Goal: Task Accomplishment & Management: Manage account settings

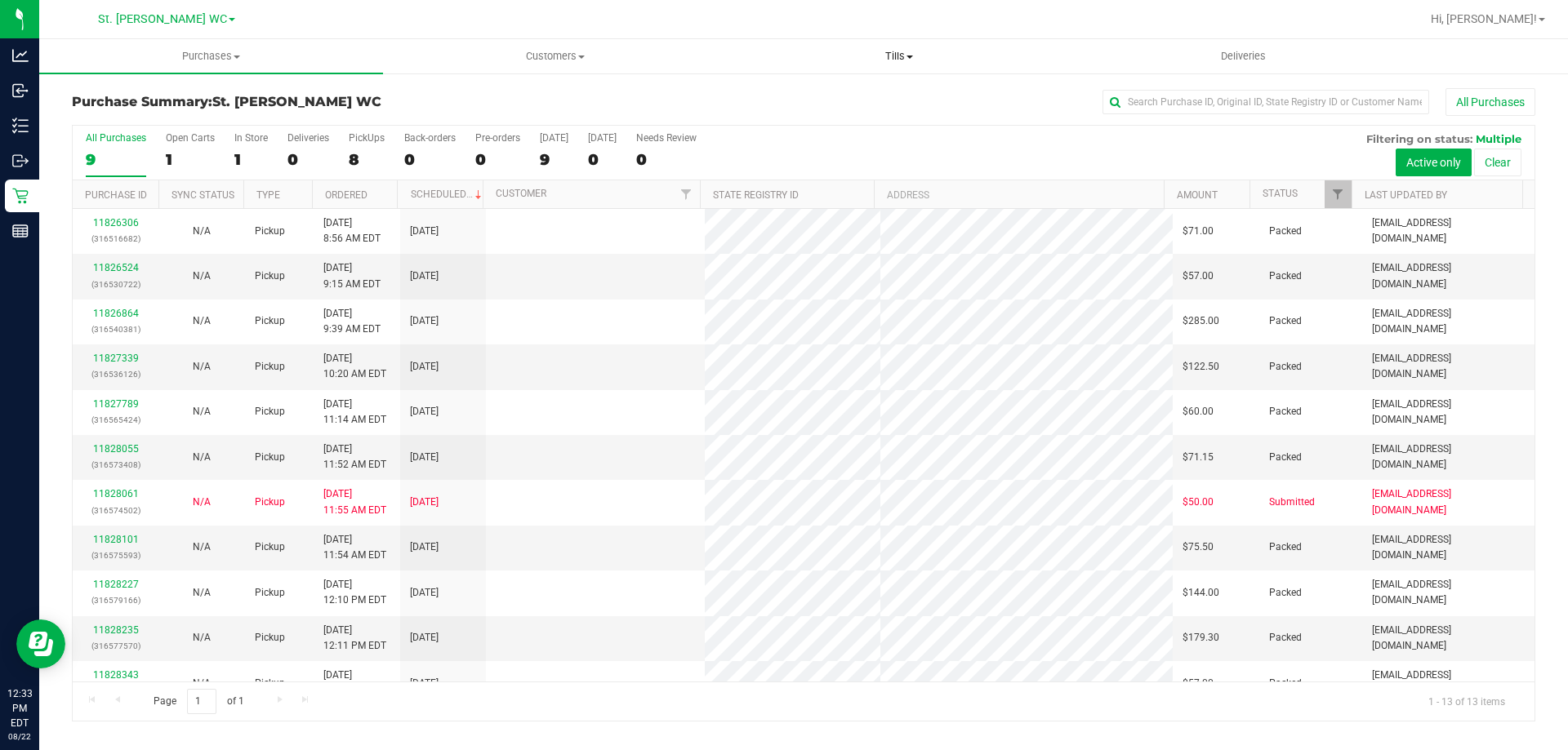
drag, startPoint x: 0, startPoint y: 0, endPoint x: 883, endPoint y: 62, distance: 885.2
click at [882, 59] on span "Tills" at bounding box center [898, 57] width 342 height 15
click at [857, 95] on li "Manage tills" at bounding box center [898, 99] width 344 height 20
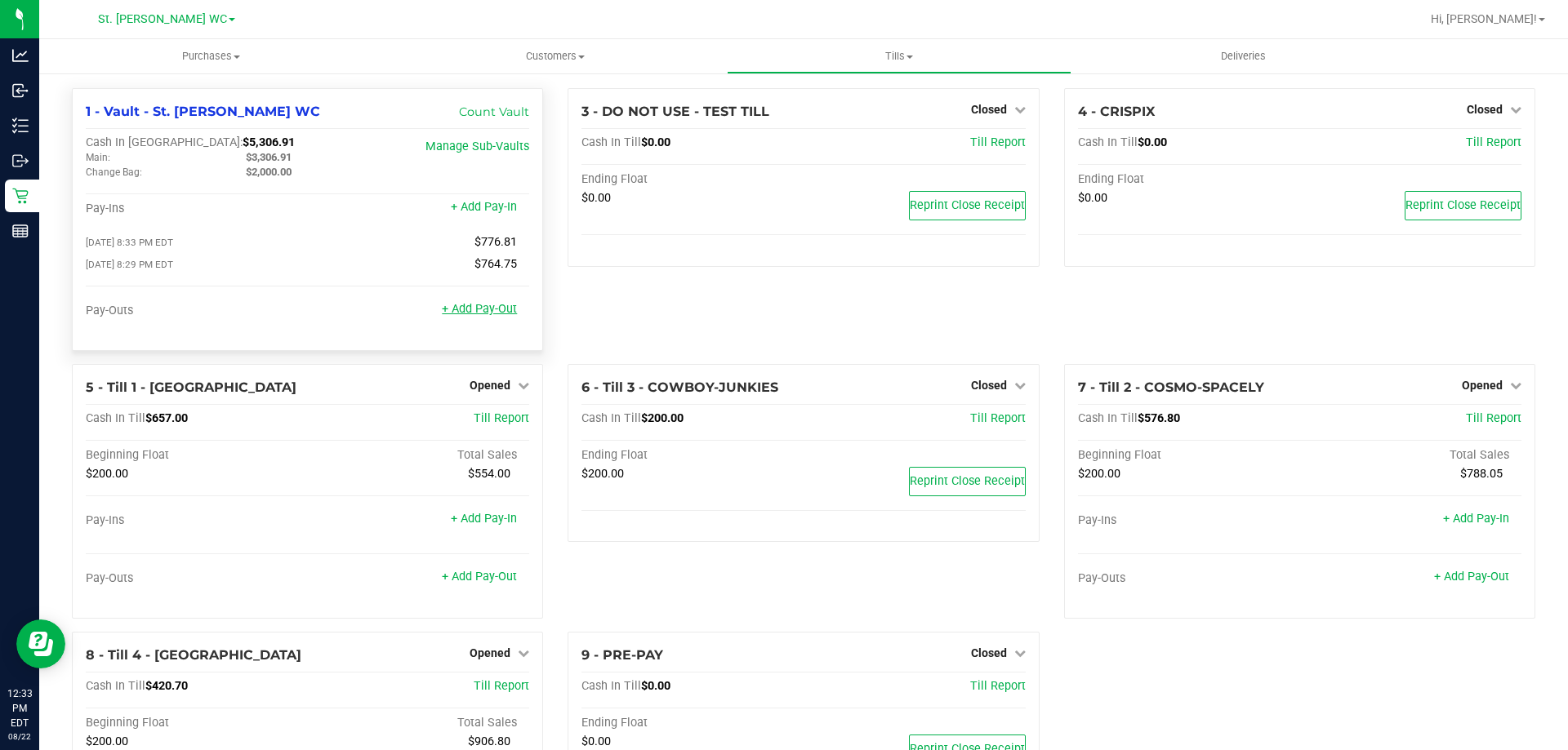
click at [471, 311] on link "+ Add Pay-Out" at bounding box center [480, 309] width 75 height 14
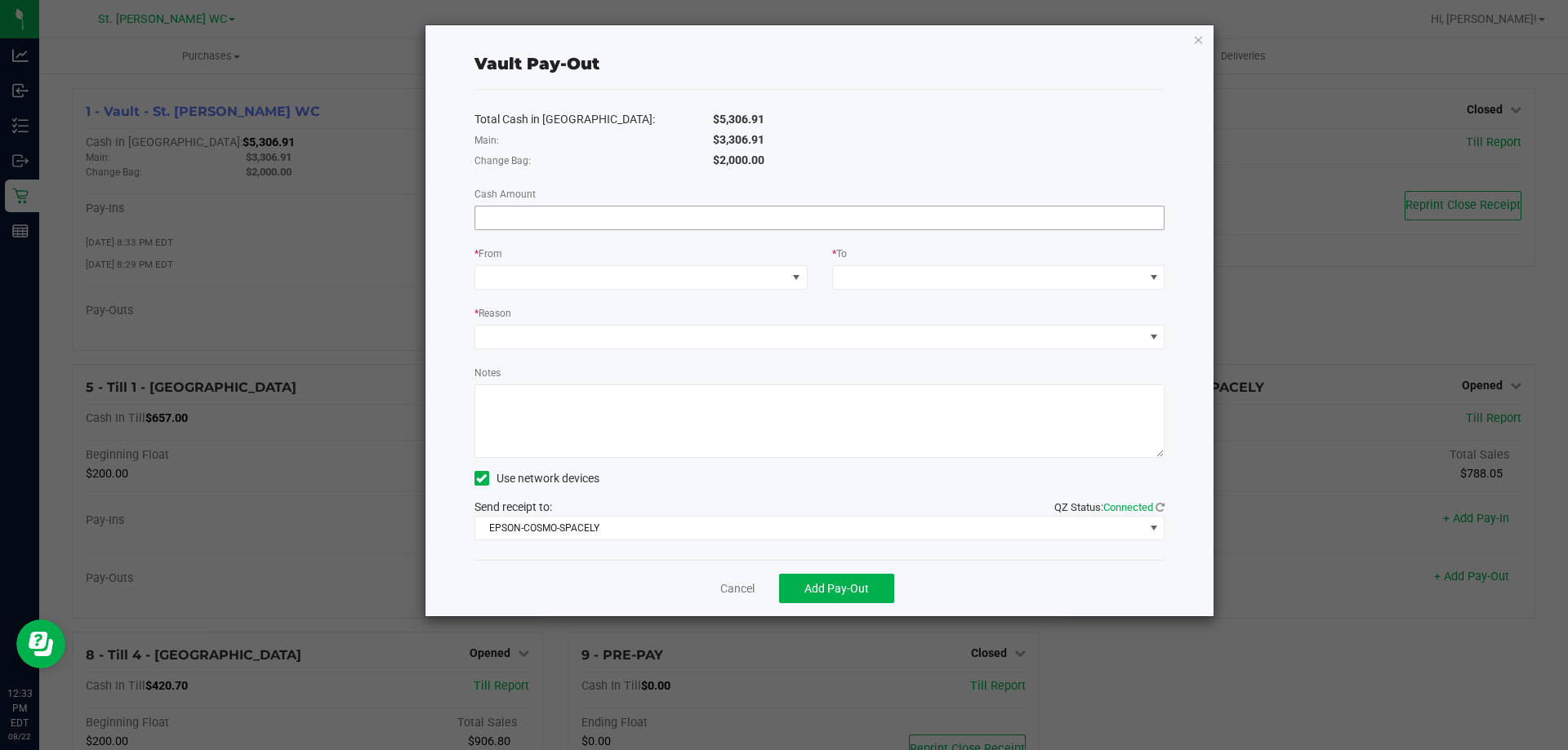
click at [625, 227] on input at bounding box center [820, 217] width 689 height 22
type input "$644.00"
click at [600, 283] on span at bounding box center [631, 277] width 311 height 22
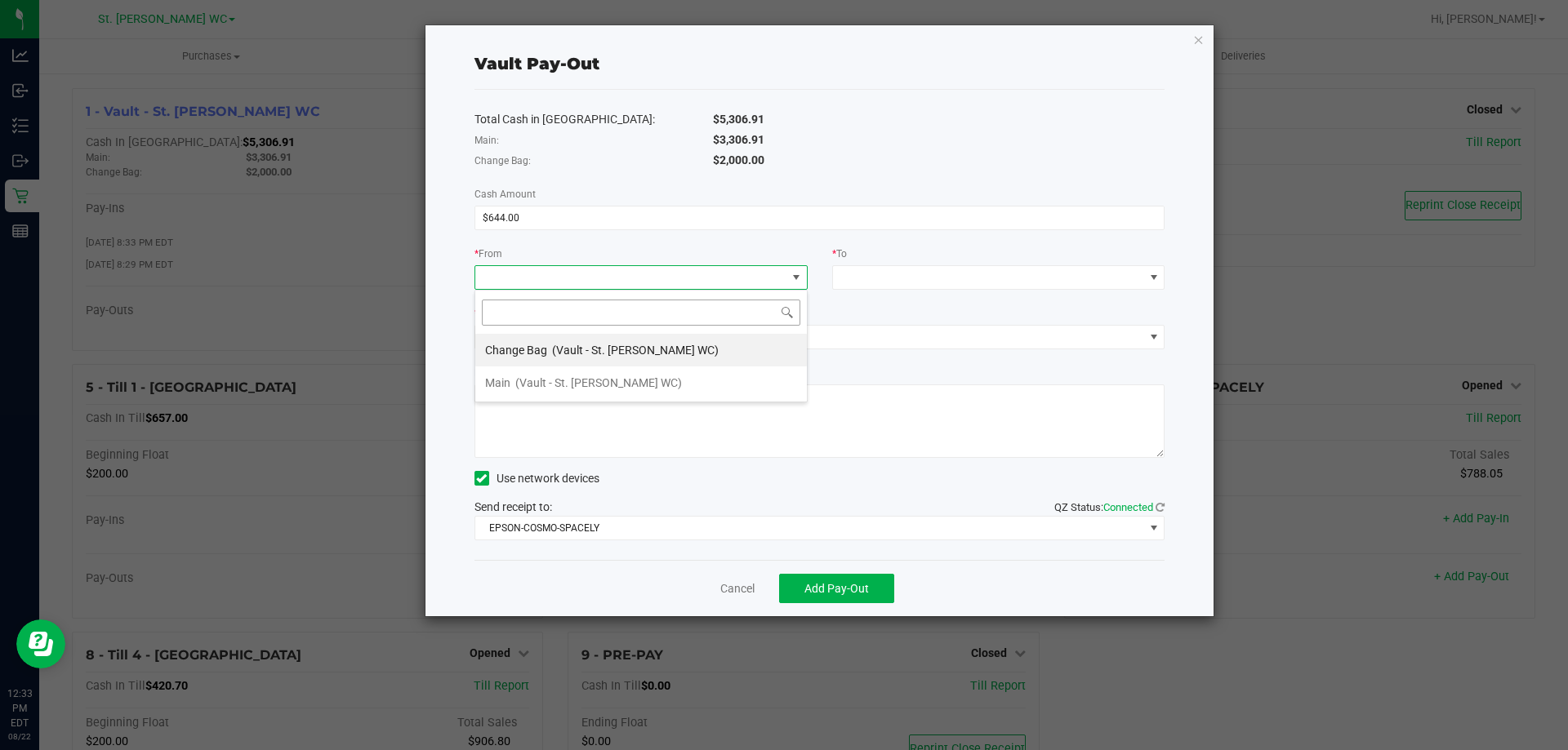
scroll to position [24, 333]
click at [577, 355] on span "(Vault - St. [PERSON_NAME] WC)" at bounding box center [635, 350] width 167 height 13
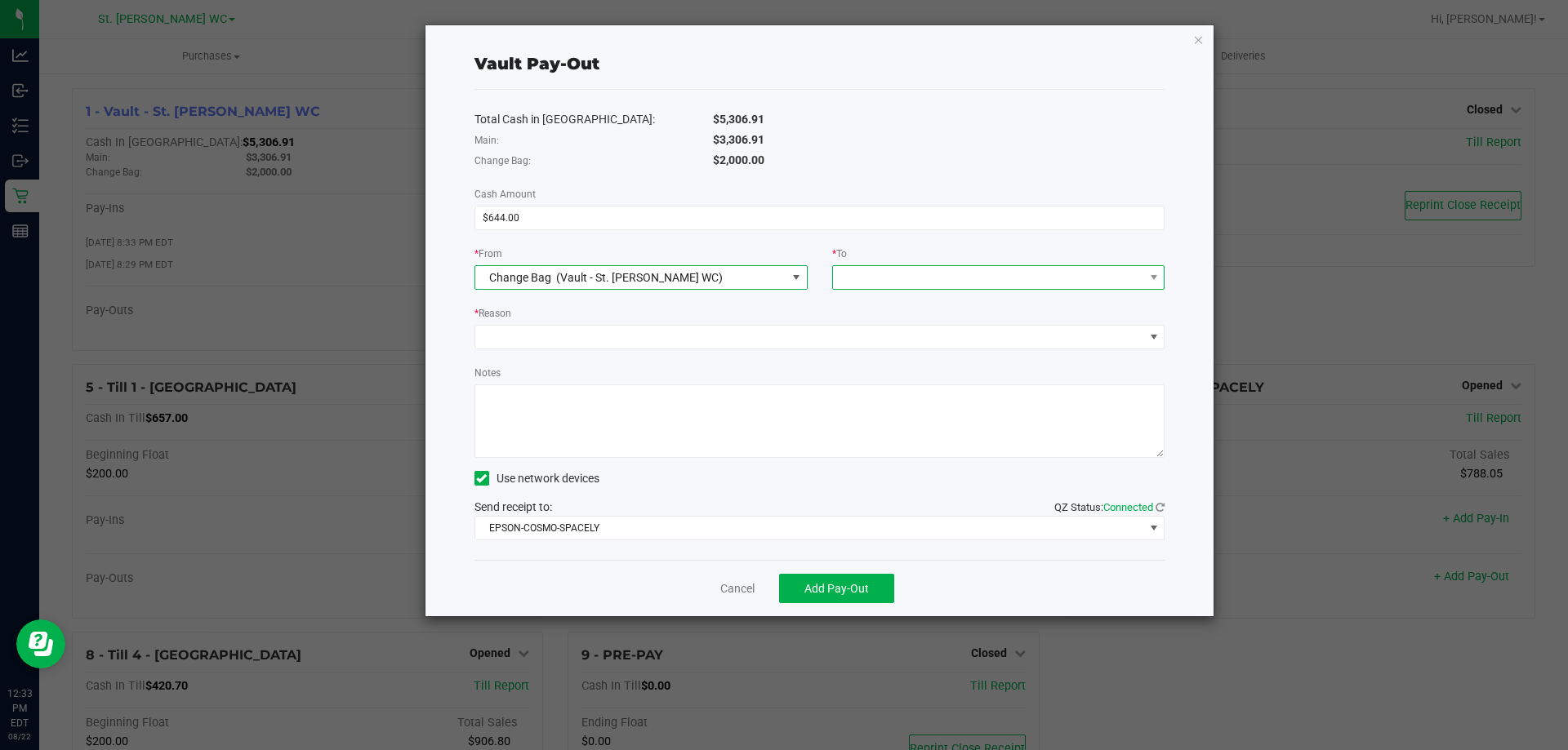
click at [869, 274] on span at bounding box center [989, 277] width 311 height 22
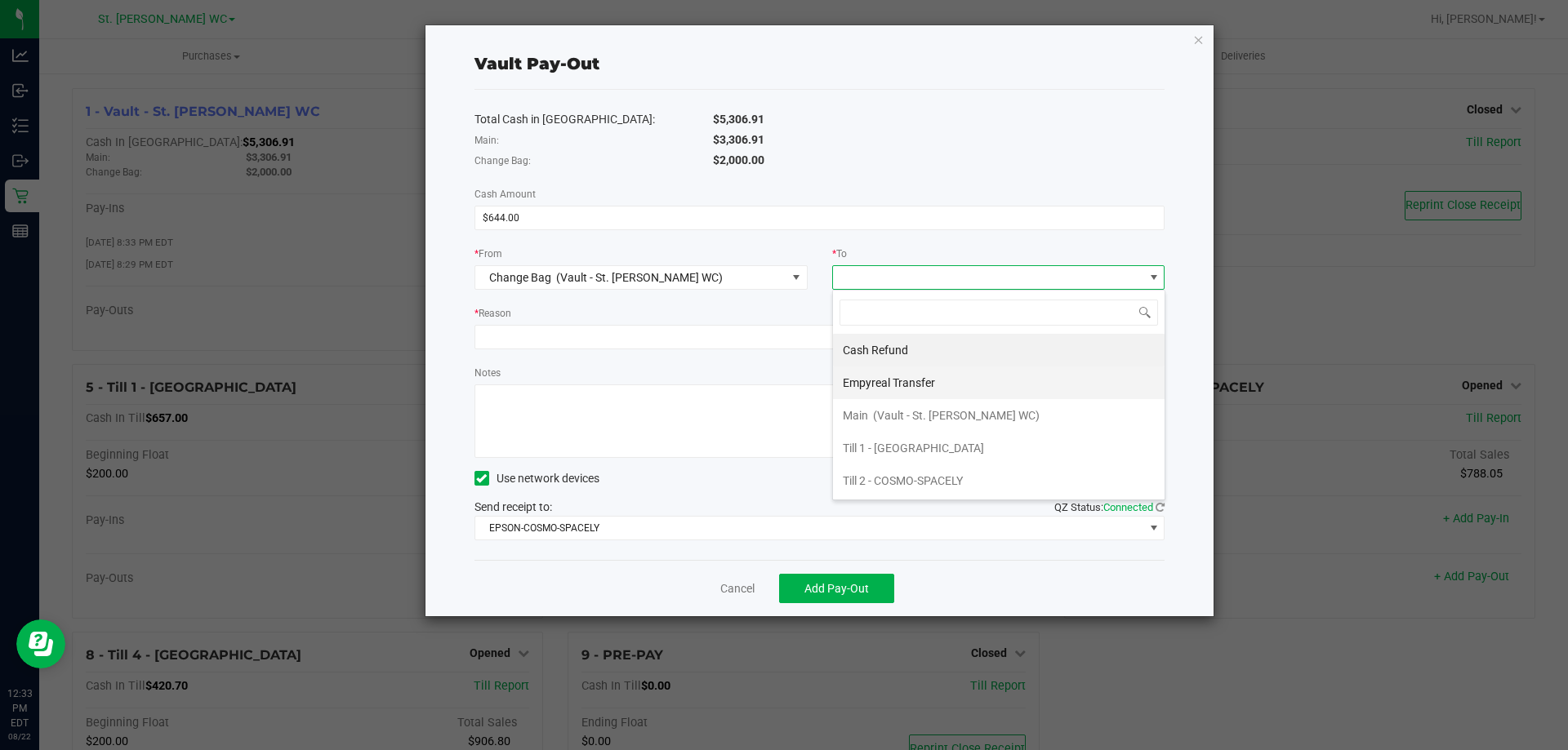
click at [899, 387] on span "Empyreal Transfer" at bounding box center [889, 383] width 92 height 13
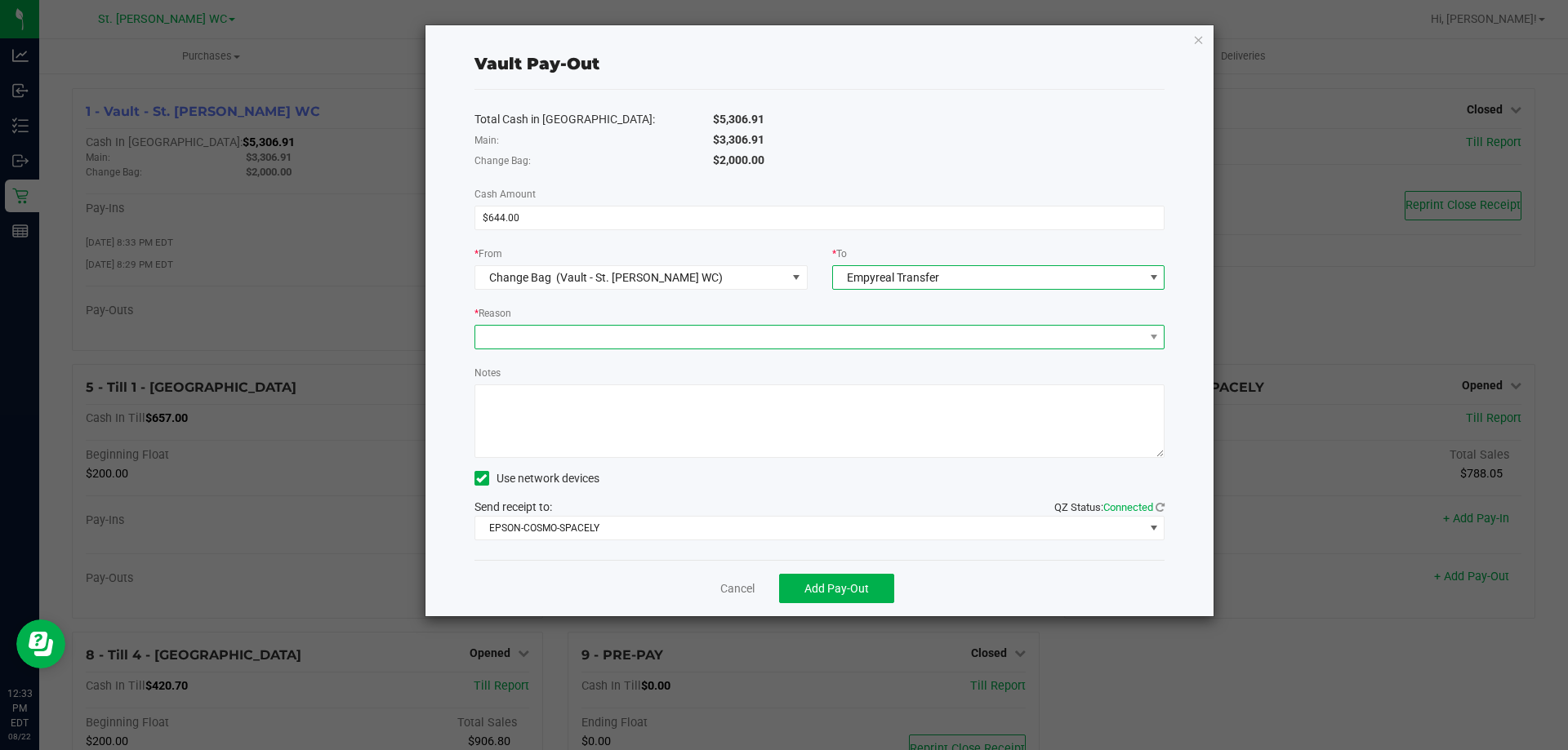
click at [665, 325] on span at bounding box center [809, 336] width 669 height 22
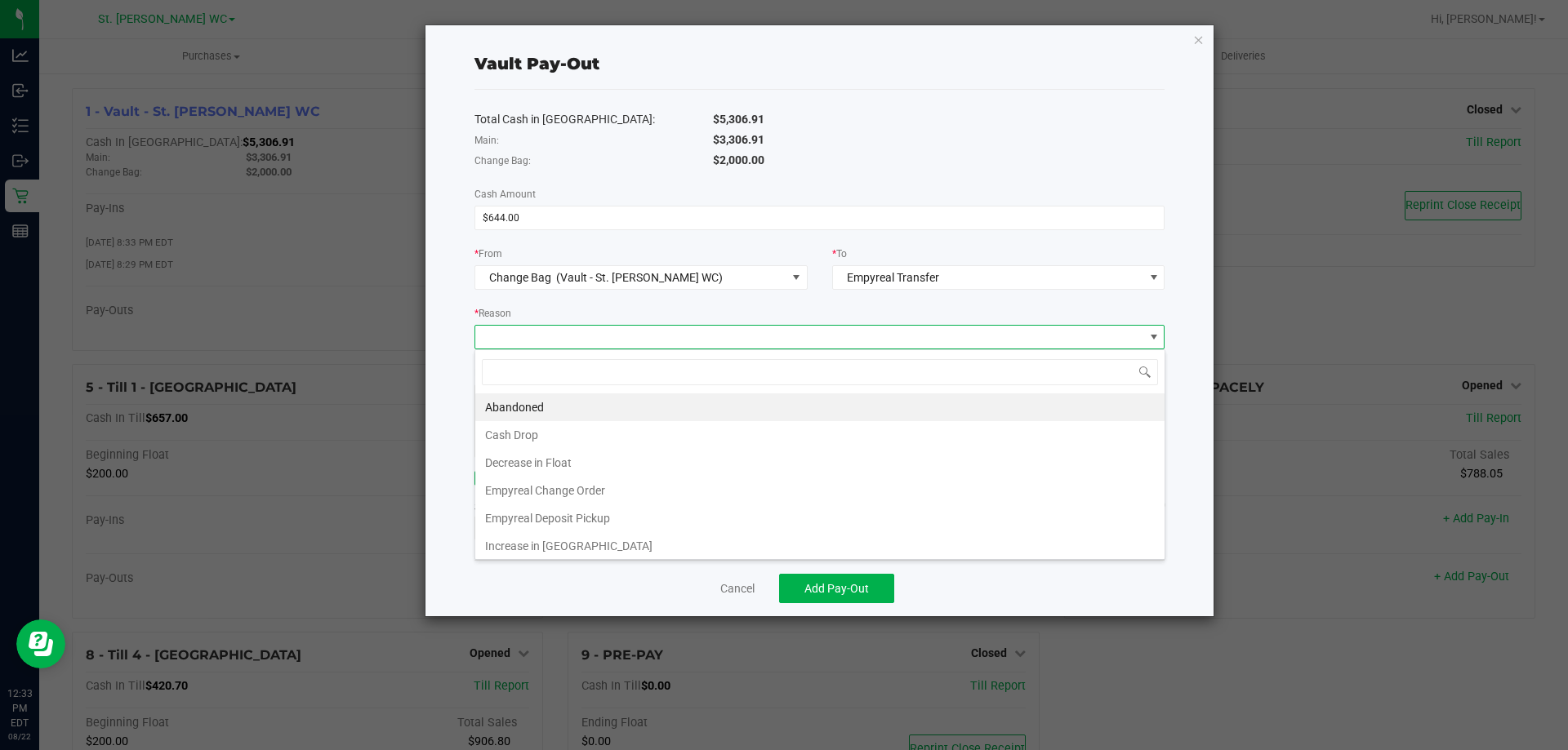
scroll to position [24, 690]
click at [590, 494] on li "Empyreal Change Order" at bounding box center [820, 490] width 689 height 27
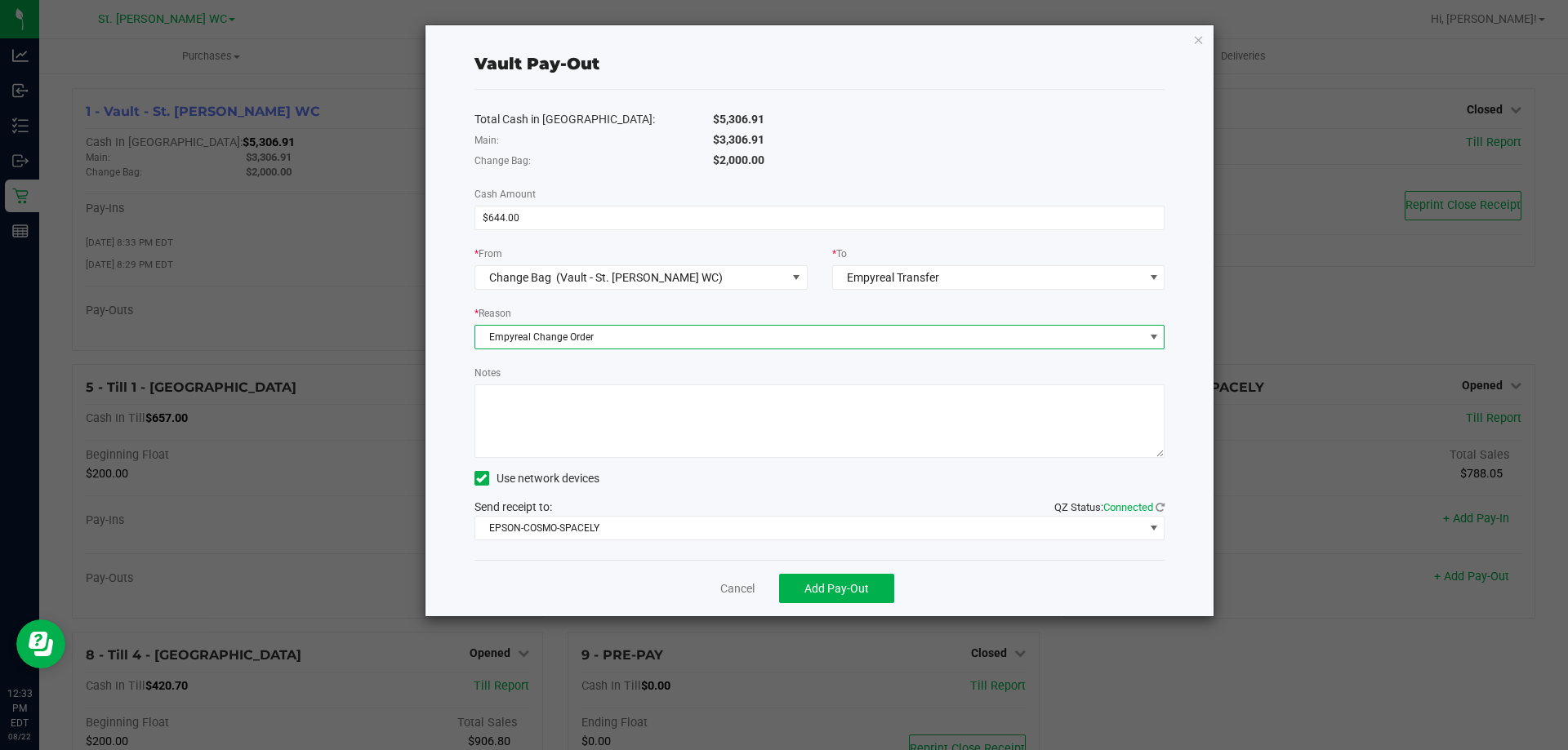
click at [585, 435] on textarea "Notes" at bounding box center [820, 421] width 691 height 73
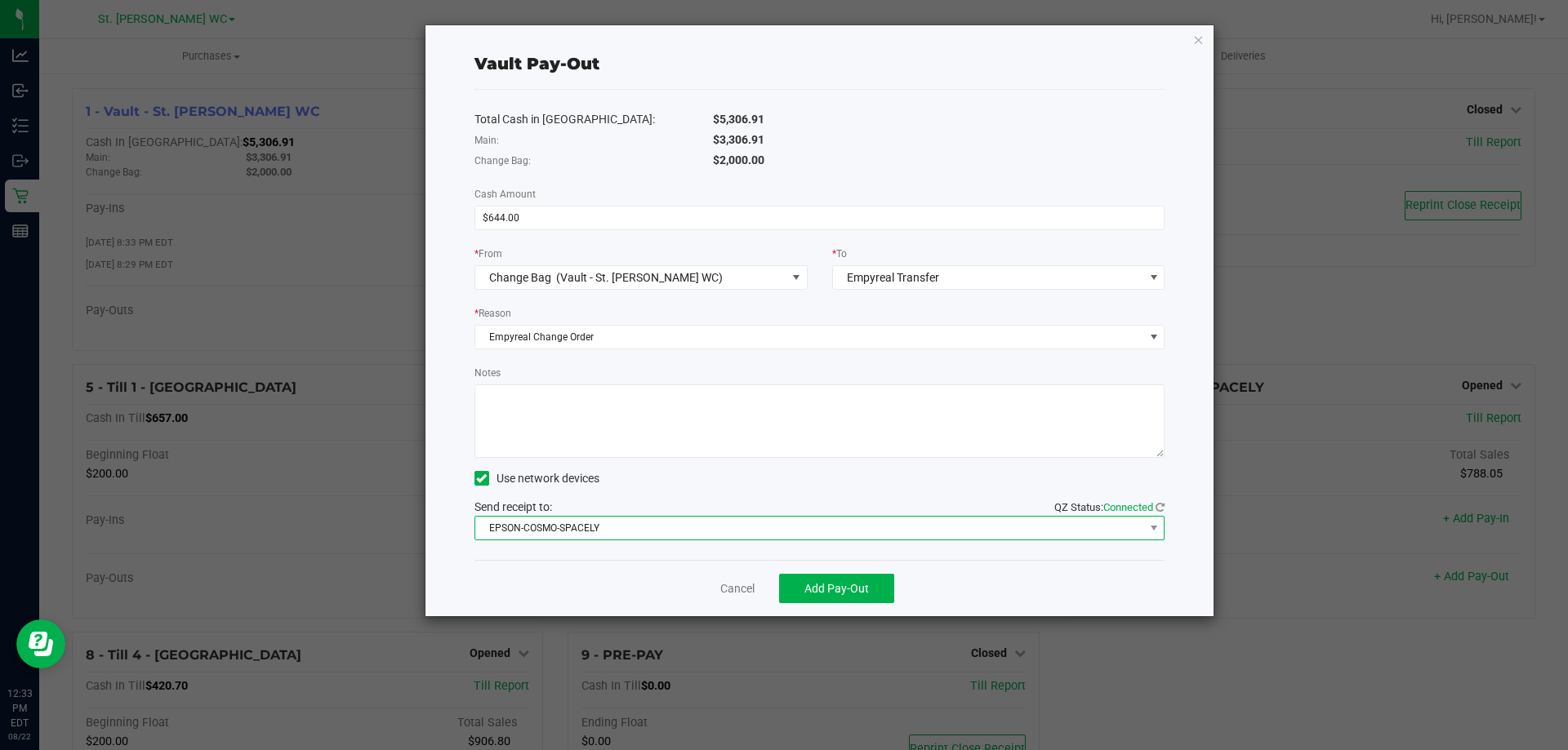
click at [584, 529] on span "EPSON-COSMO-SPACELY" at bounding box center [809, 528] width 669 height 22
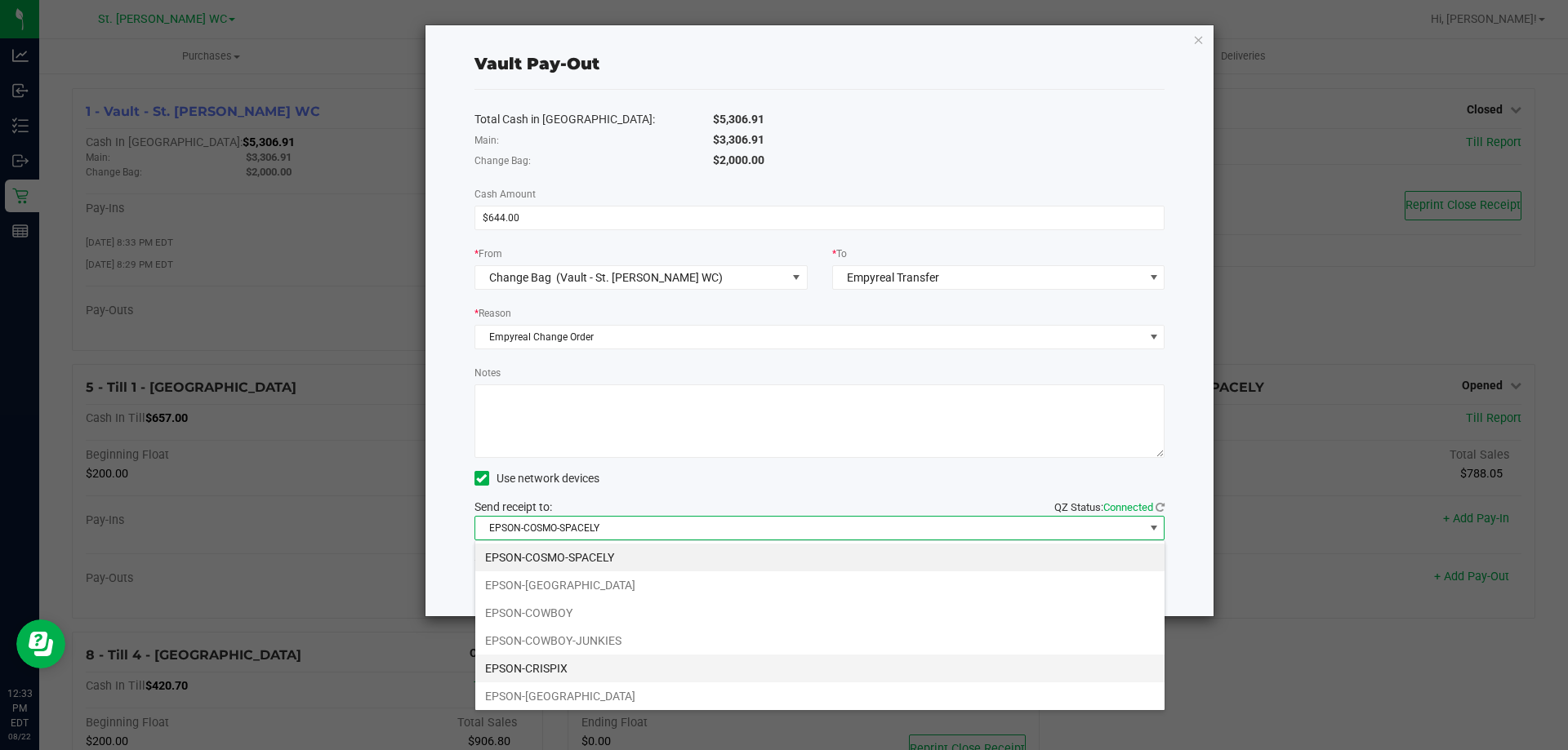
click at [547, 676] on li "EPSON-CRISPIX" at bounding box center [820, 668] width 689 height 27
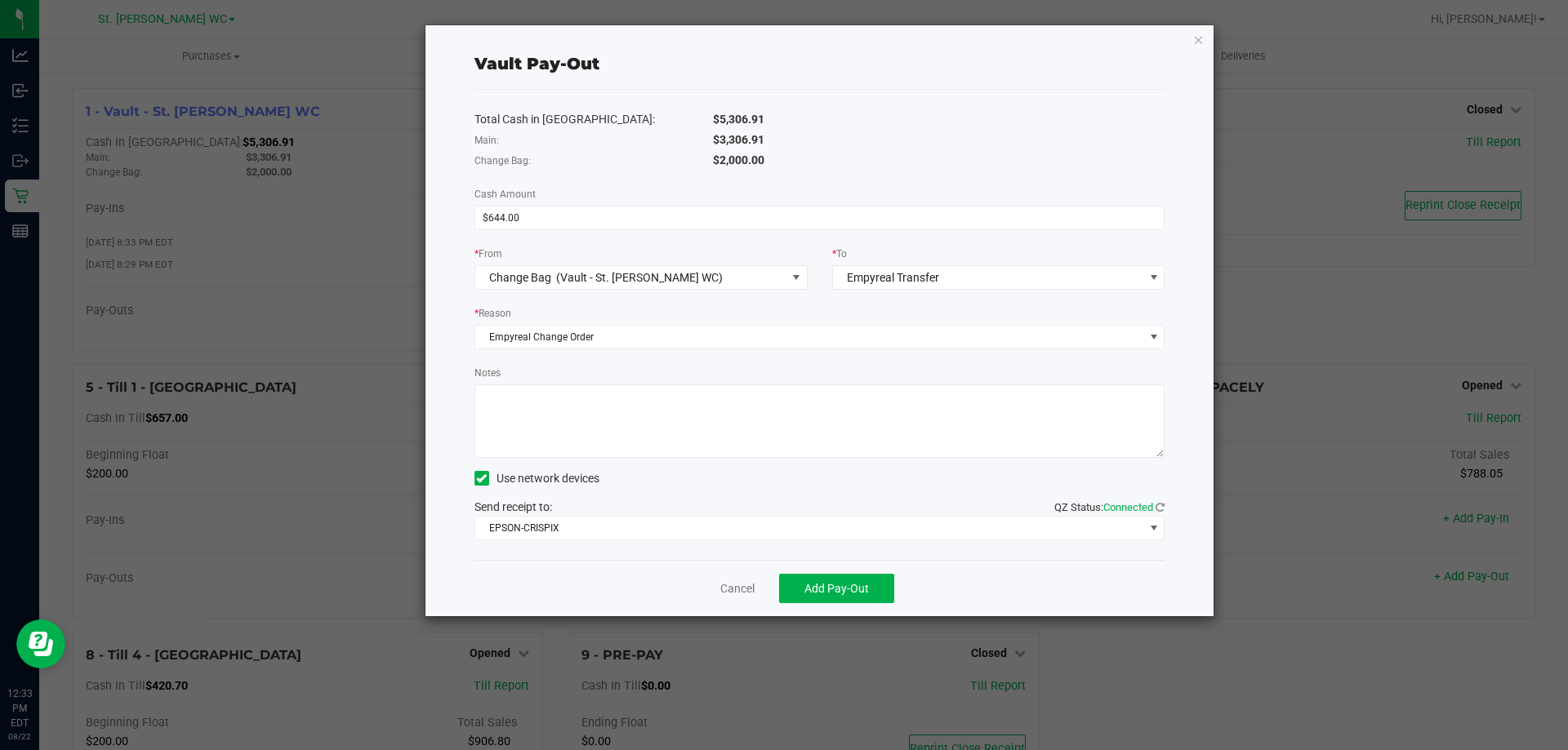
click at [553, 461] on div "Total Cash in Vault: $5,306.91 Main: $3,306.91 Change Bag: $2,000.00 Cash Amoun…" at bounding box center [820, 325] width 691 height 470
click at [561, 431] on textarea "Notes" at bounding box center [820, 421] width 691 height 73
type textarea "C"
type textarea "Empyreal [DATE] PM"
click at [827, 595] on span "Add Pay-Out" at bounding box center [836, 589] width 64 height 13
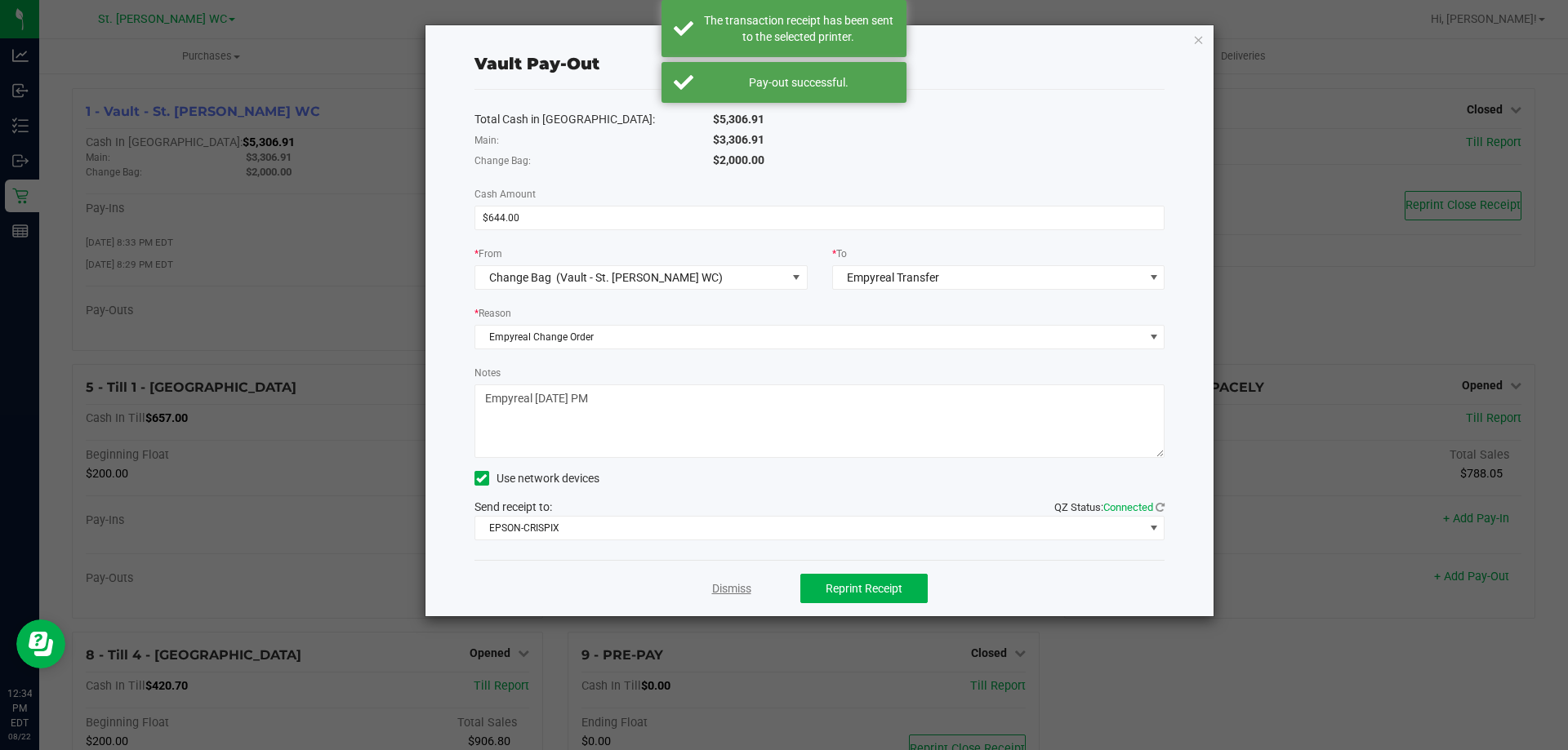
click at [732, 587] on link "Dismiss" at bounding box center [731, 589] width 39 height 17
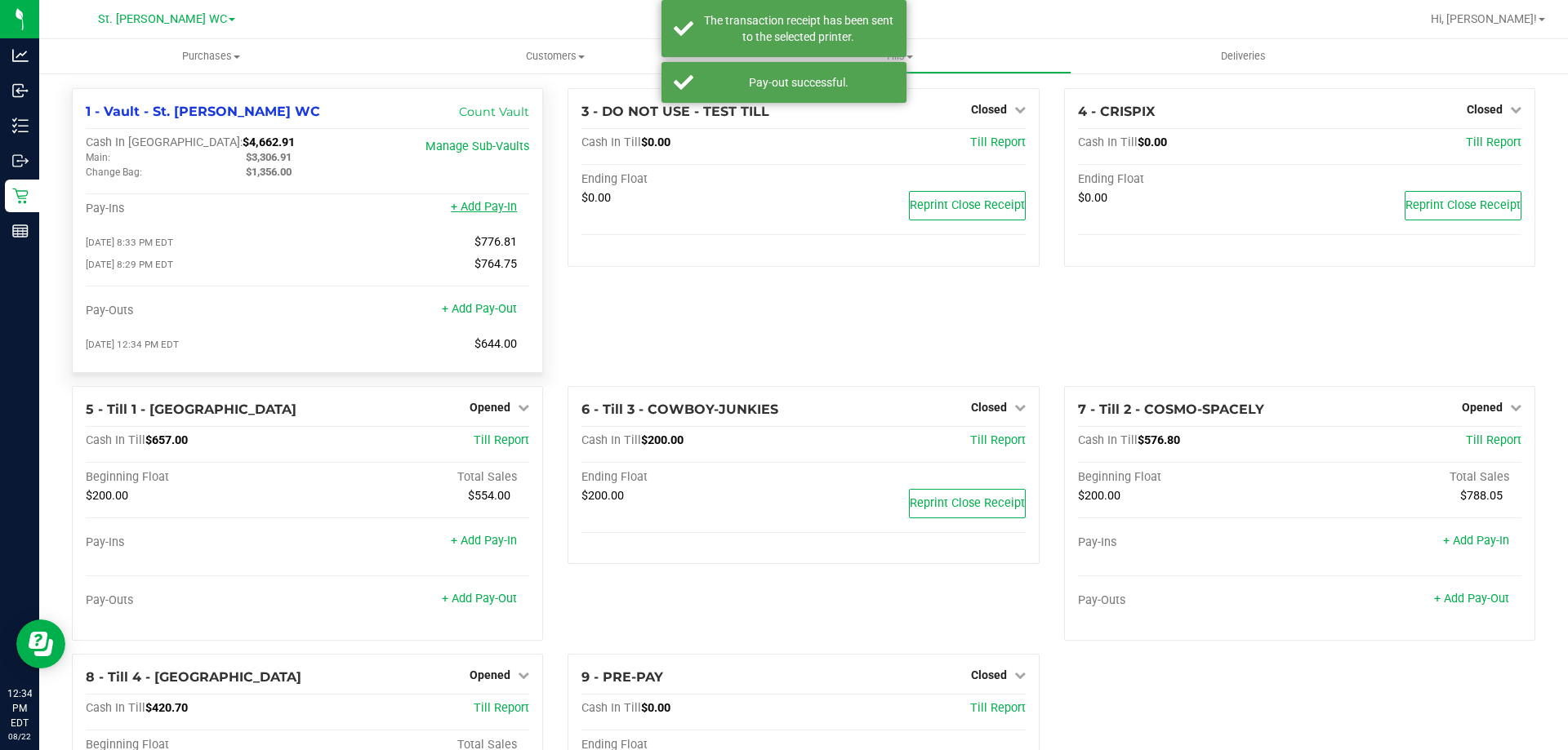
click at [488, 213] on link "+ Add Pay-In" at bounding box center [483, 206] width 66 height 14
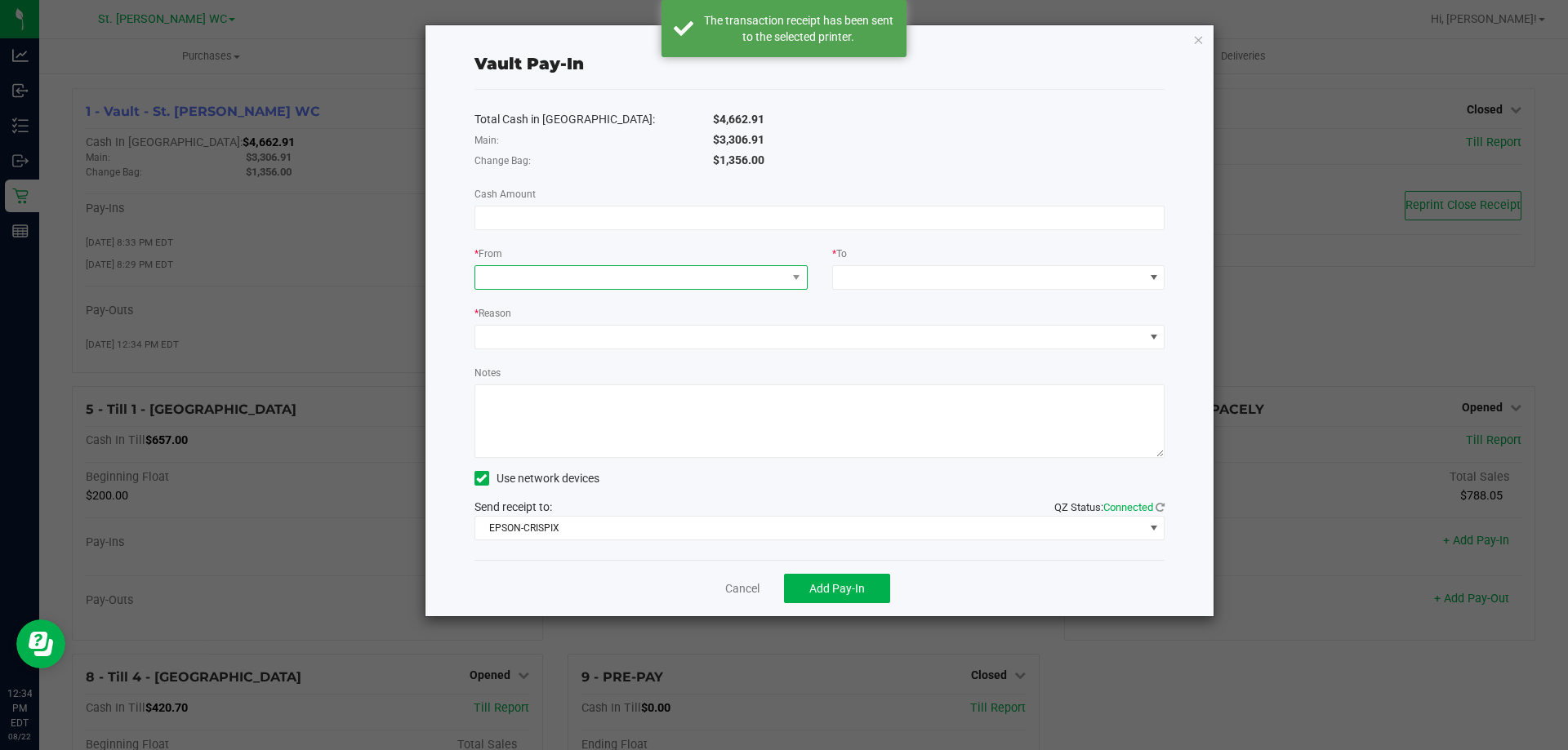
click at [620, 278] on span at bounding box center [631, 277] width 311 height 22
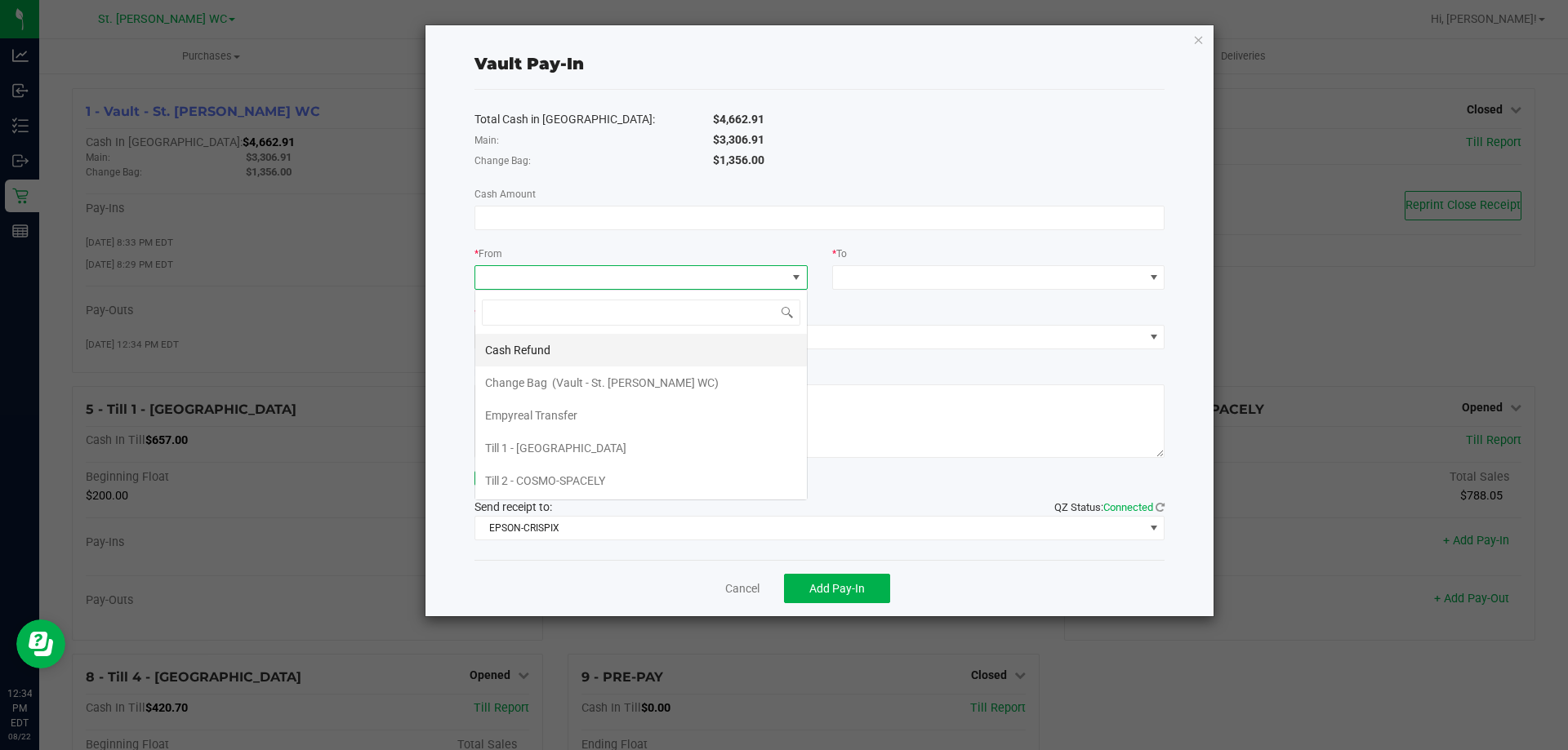
scroll to position [24, 333]
click at [565, 409] on span "Empyreal Transfer" at bounding box center [531, 415] width 92 height 13
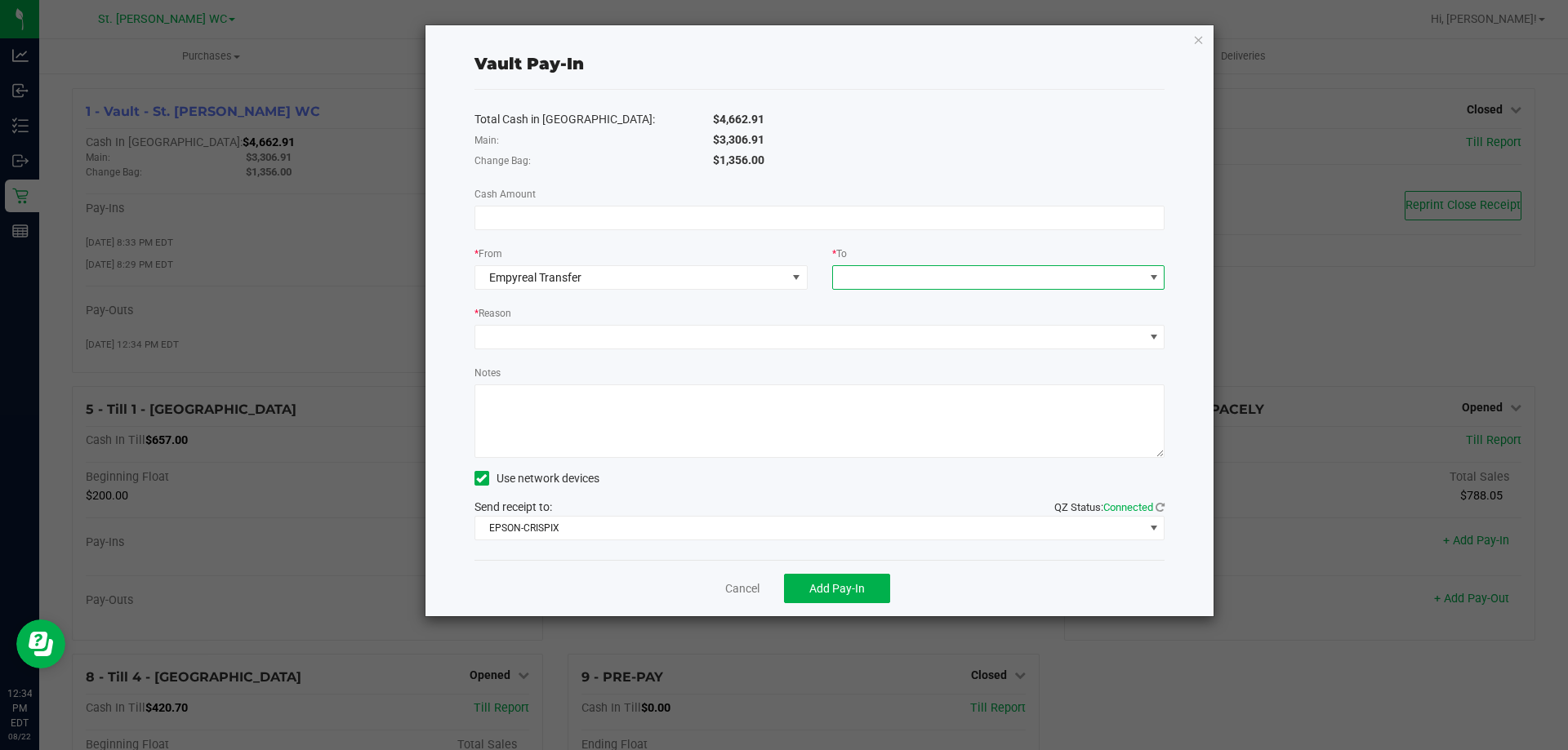
click at [907, 270] on span at bounding box center [989, 277] width 311 height 22
click at [908, 347] on div "Change Bag (Vault - St. [PERSON_NAME] WC)" at bounding box center [959, 350] width 234 height 29
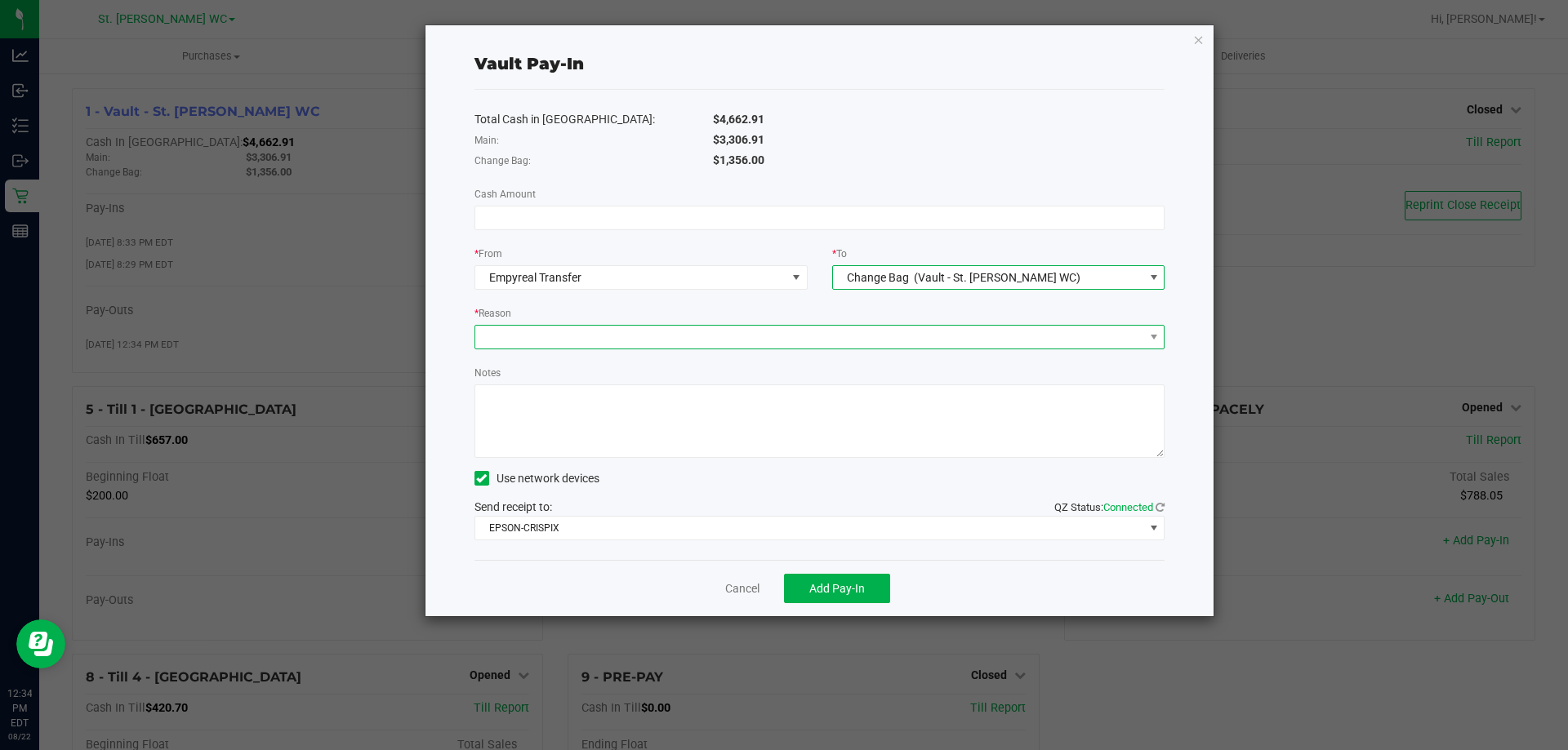
click at [717, 341] on span at bounding box center [809, 336] width 669 height 22
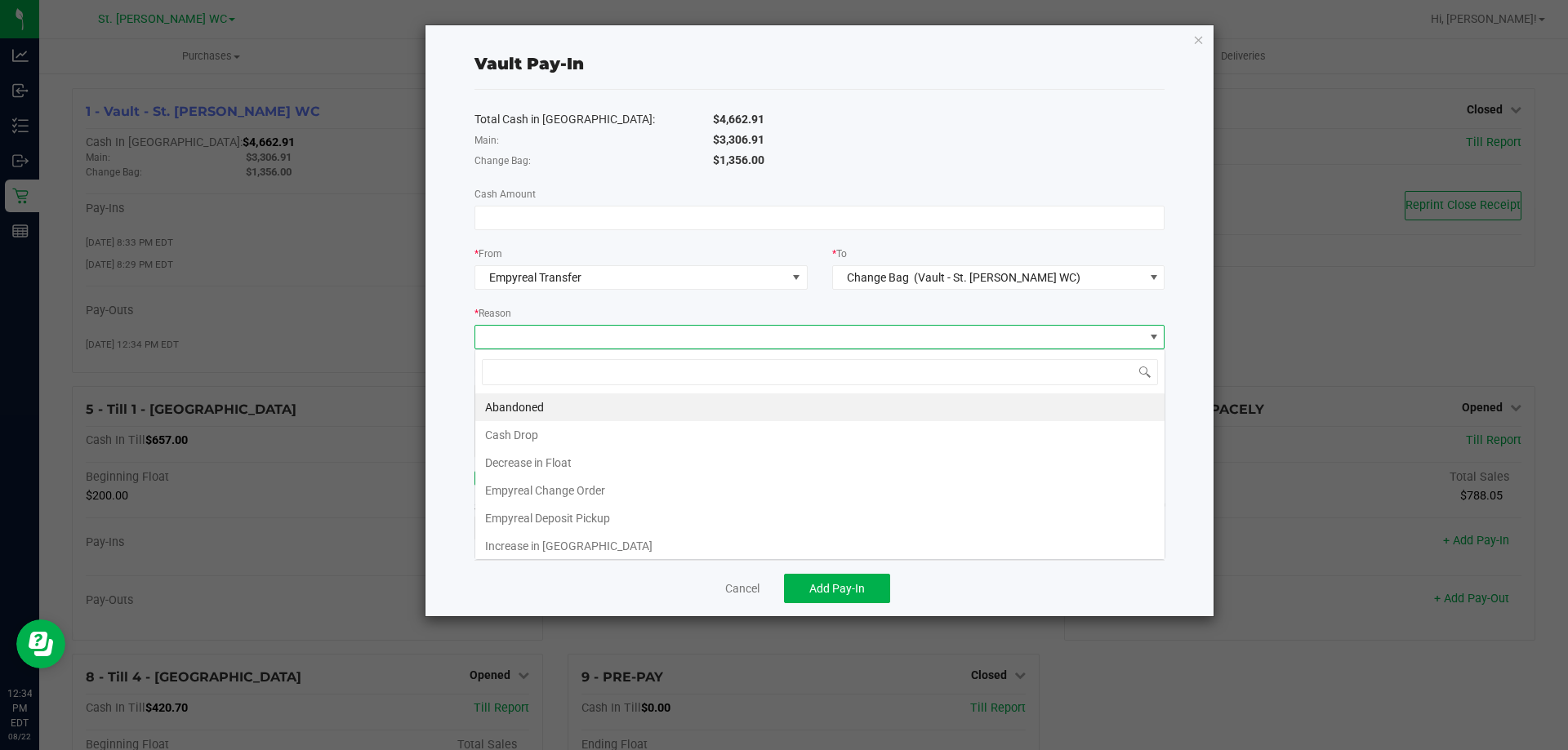
scroll to position [24, 690]
click at [635, 491] on li "Empyreal Change Order" at bounding box center [820, 490] width 689 height 27
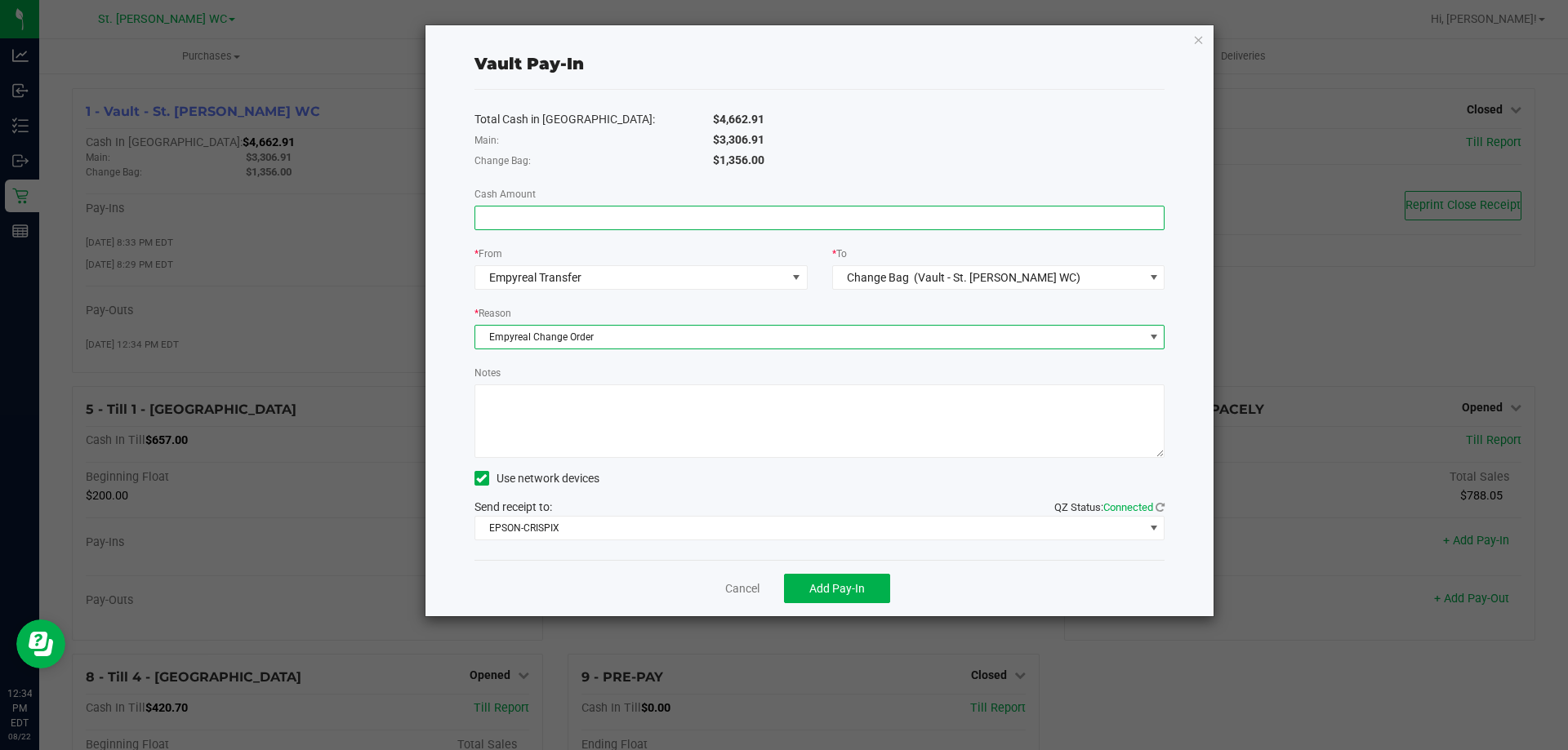
click at [582, 224] on input at bounding box center [820, 217] width 689 height 22
type input "$644.00"
click at [620, 150] on div "Change Bag: $1,356.00" at bounding box center [819, 160] width 715 height 21
click at [671, 396] on textarea "Notes" at bounding box center [820, 421] width 691 height 73
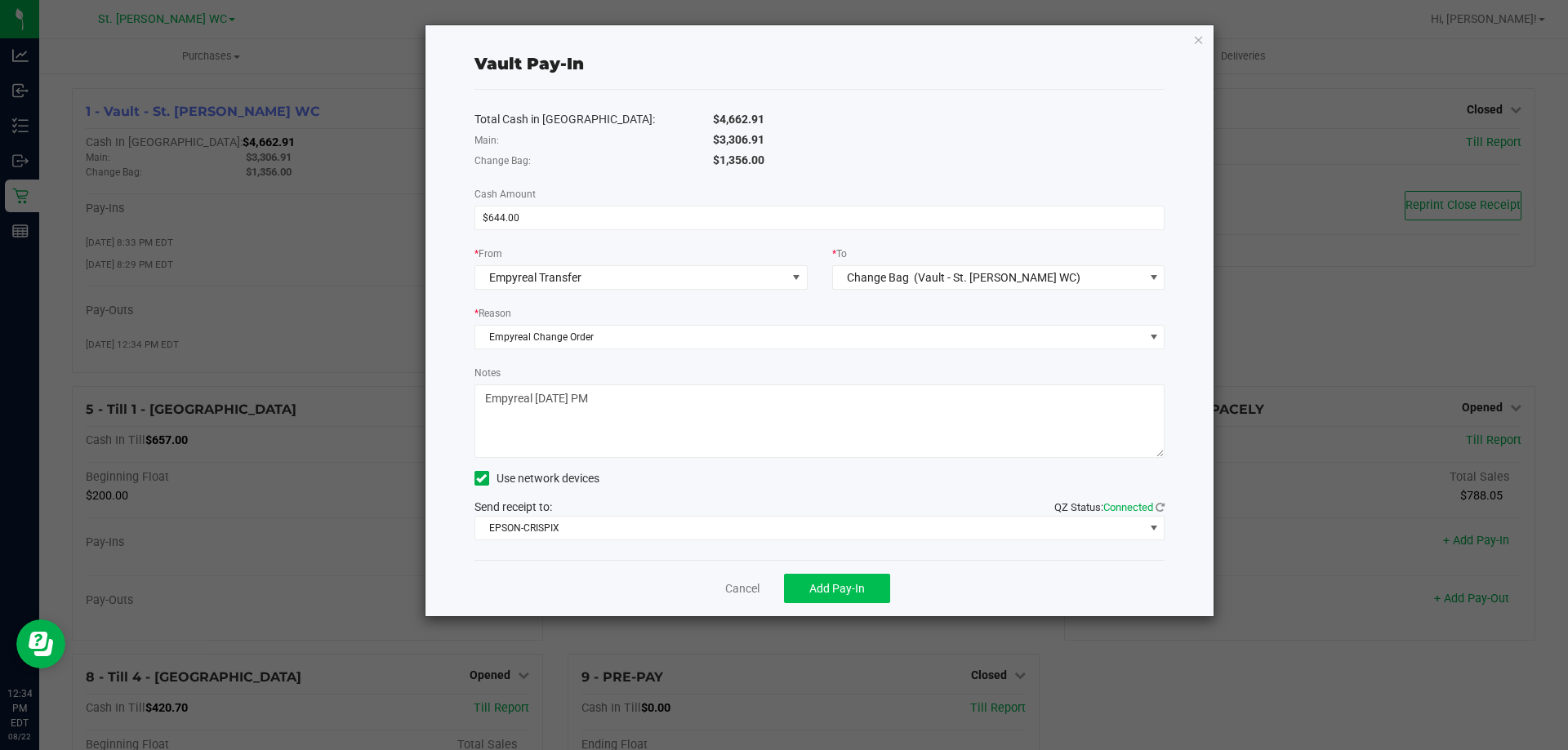
type textarea "Empyreal [DATE] PM"
click at [851, 593] on span "Add Pay-In" at bounding box center [837, 589] width 56 height 13
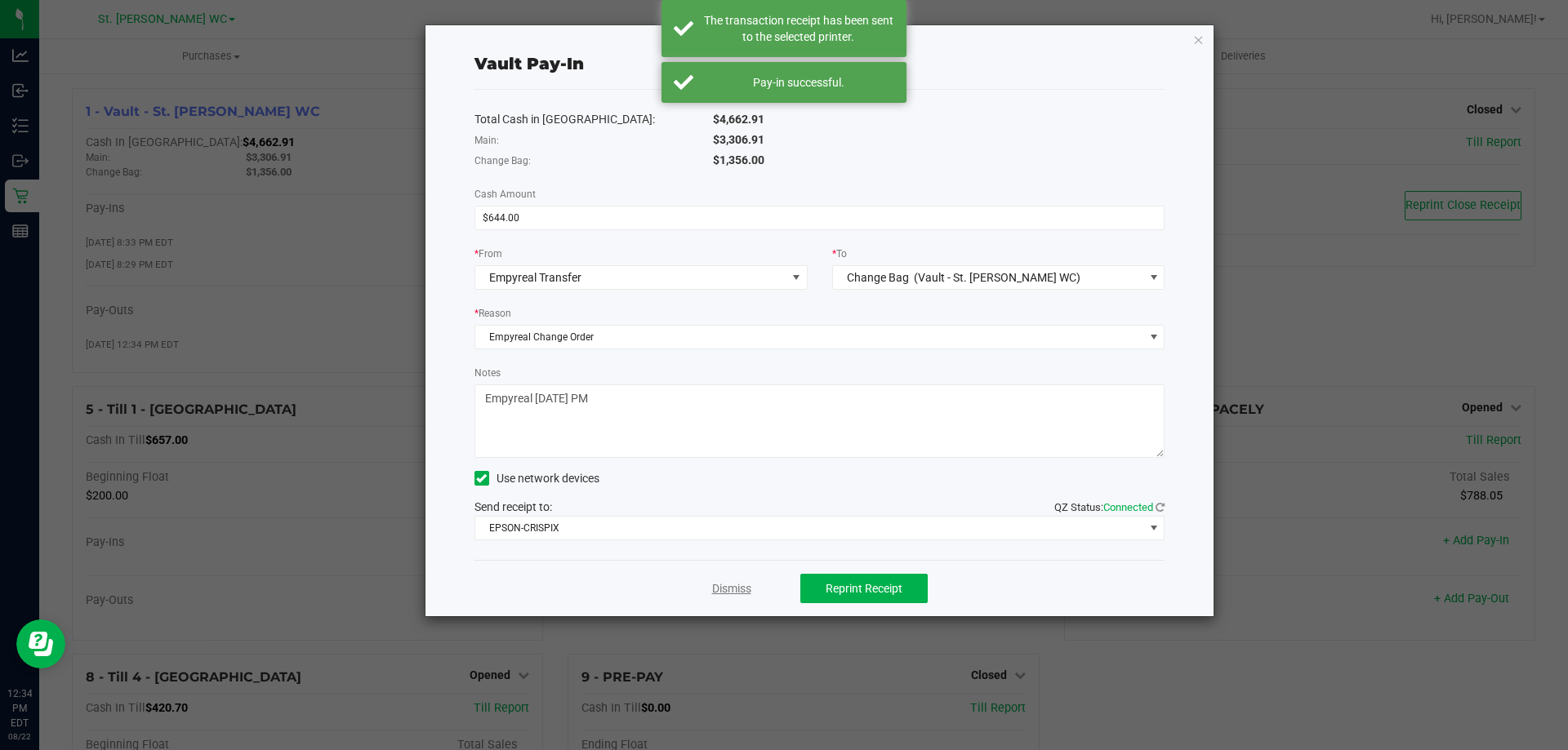
click at [736, 584] on link "Dismiss" at bounding box center [731, 589] width 39 height 17
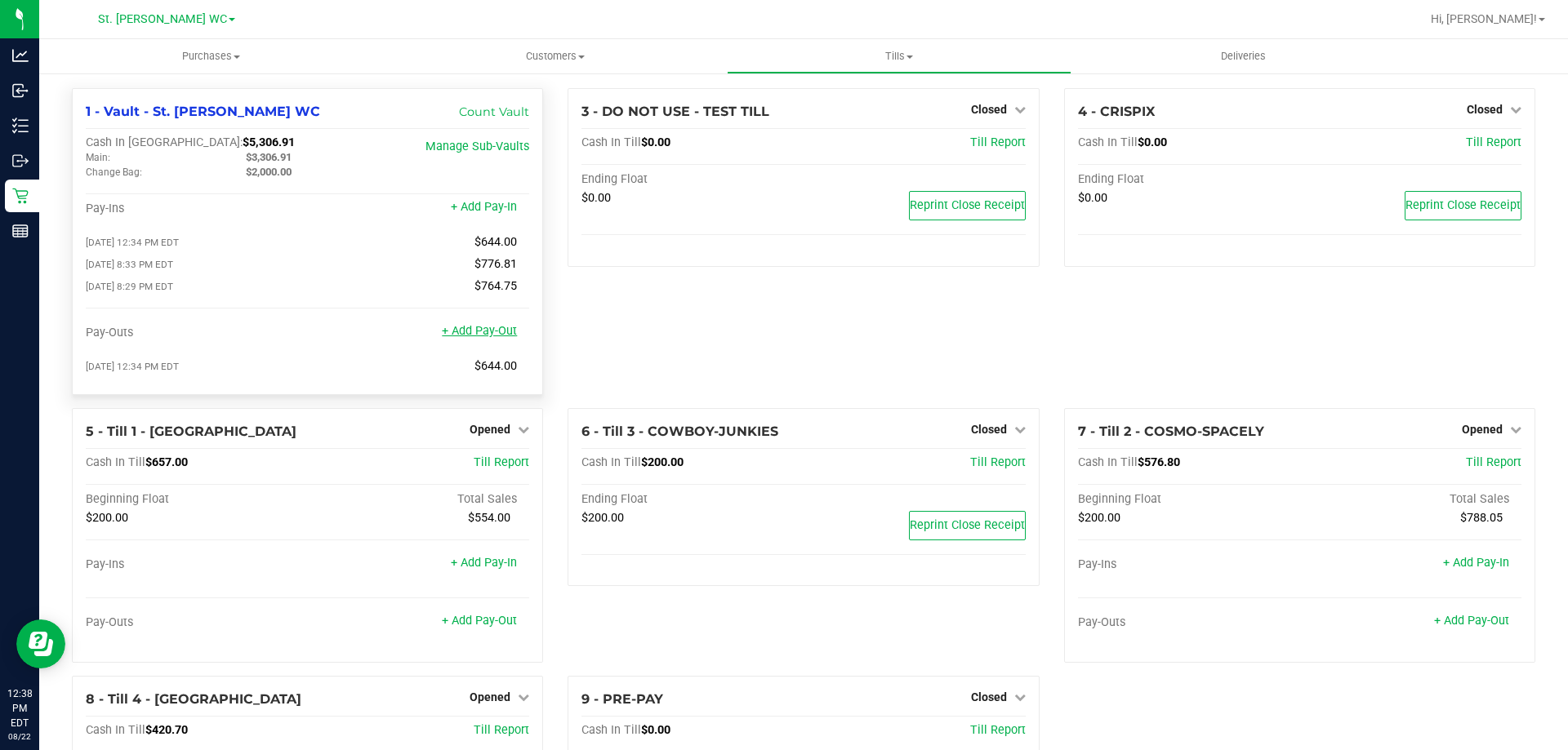
click at [495, 338] on link "+ Add Pay-Out" at bounding box center [480, 330] width 75 height 14
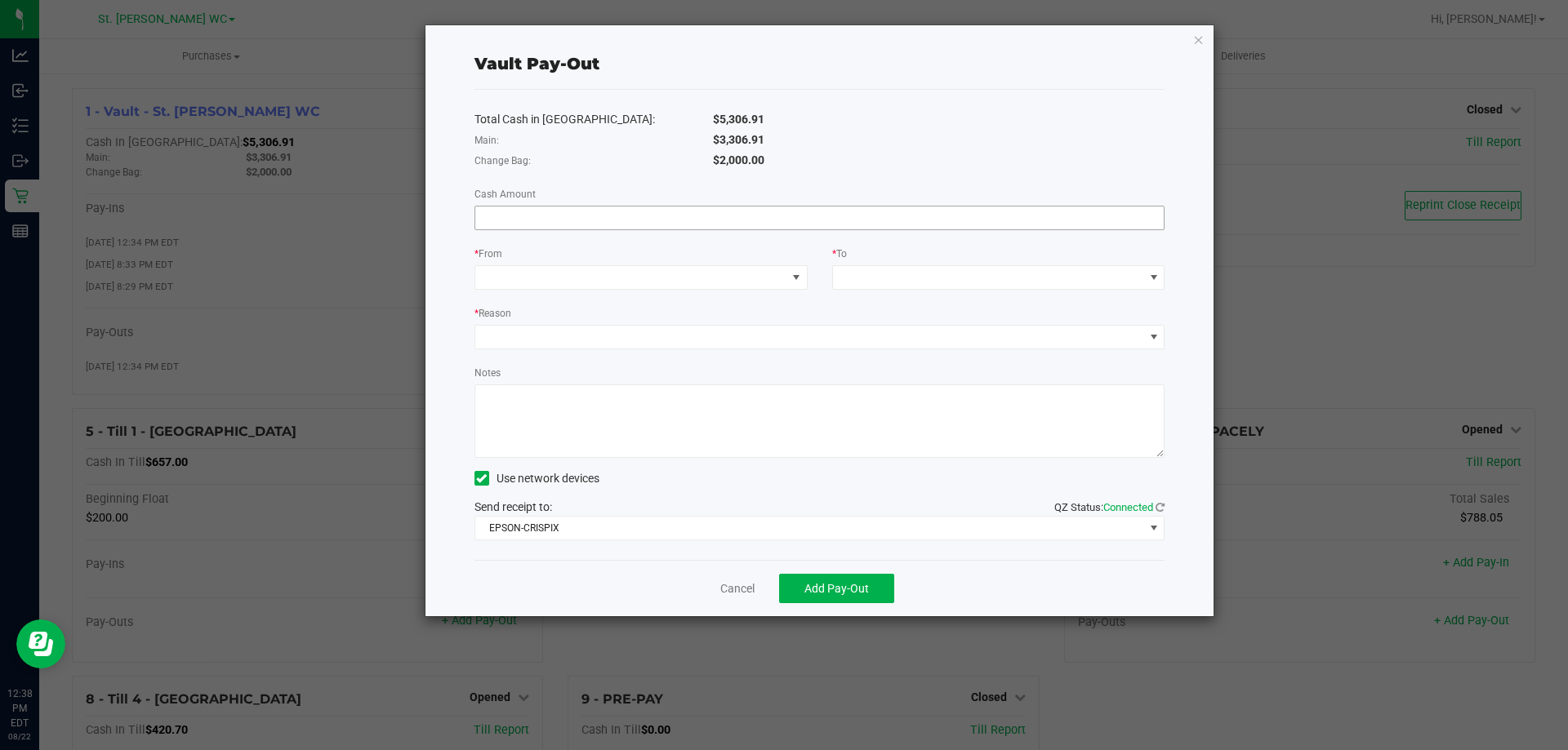
click at [613, 226] on input at bounding box center [820, 217] width 689 height 22
type input "3"
type input "$5,306.91"
click at [637, 278] on span at bounding box center [631, 277] width 311 height 22
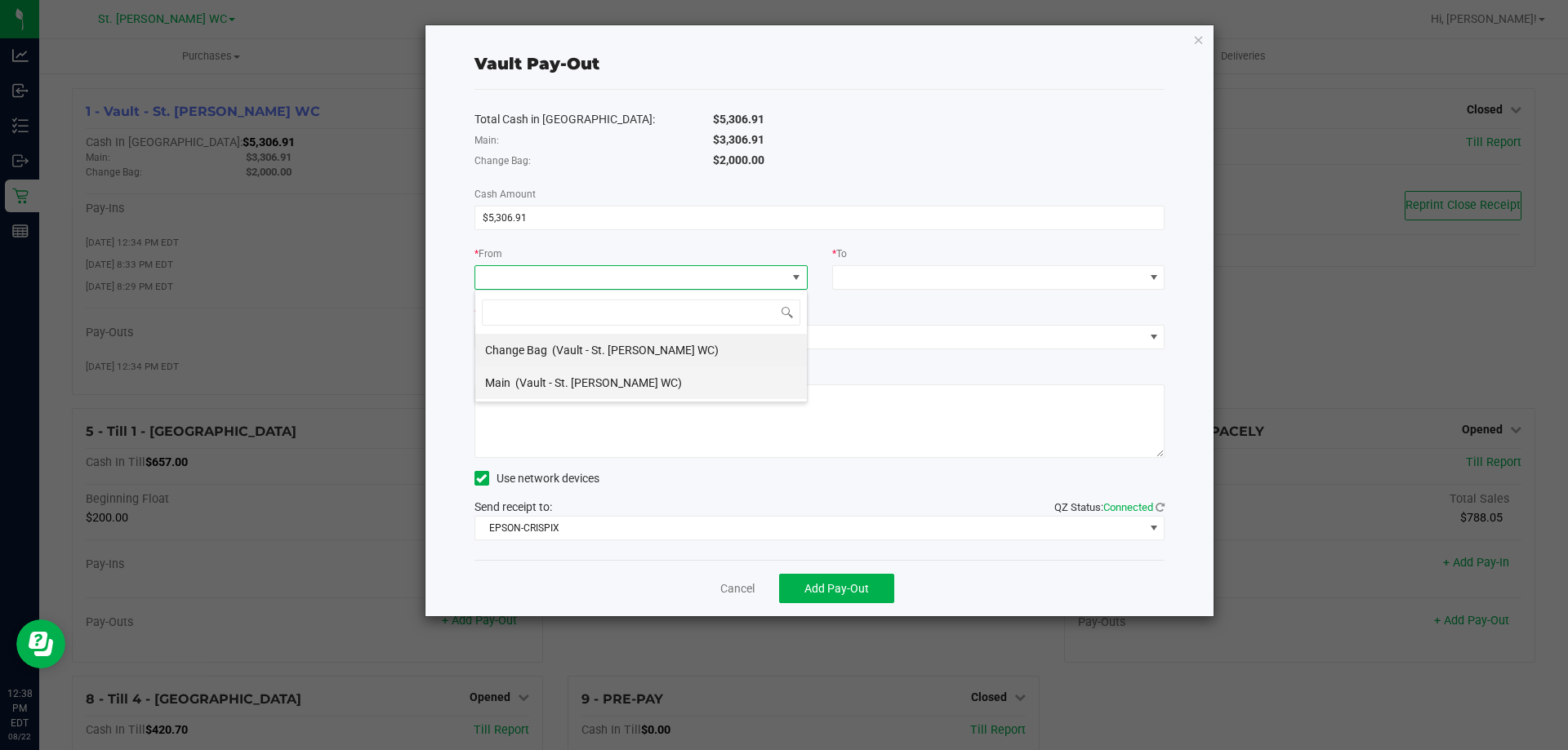
click at [605, 377] on span "(Vault - St. [PERSON_NAME] WC)" at bounding box center [599, 383] width 167 height 13
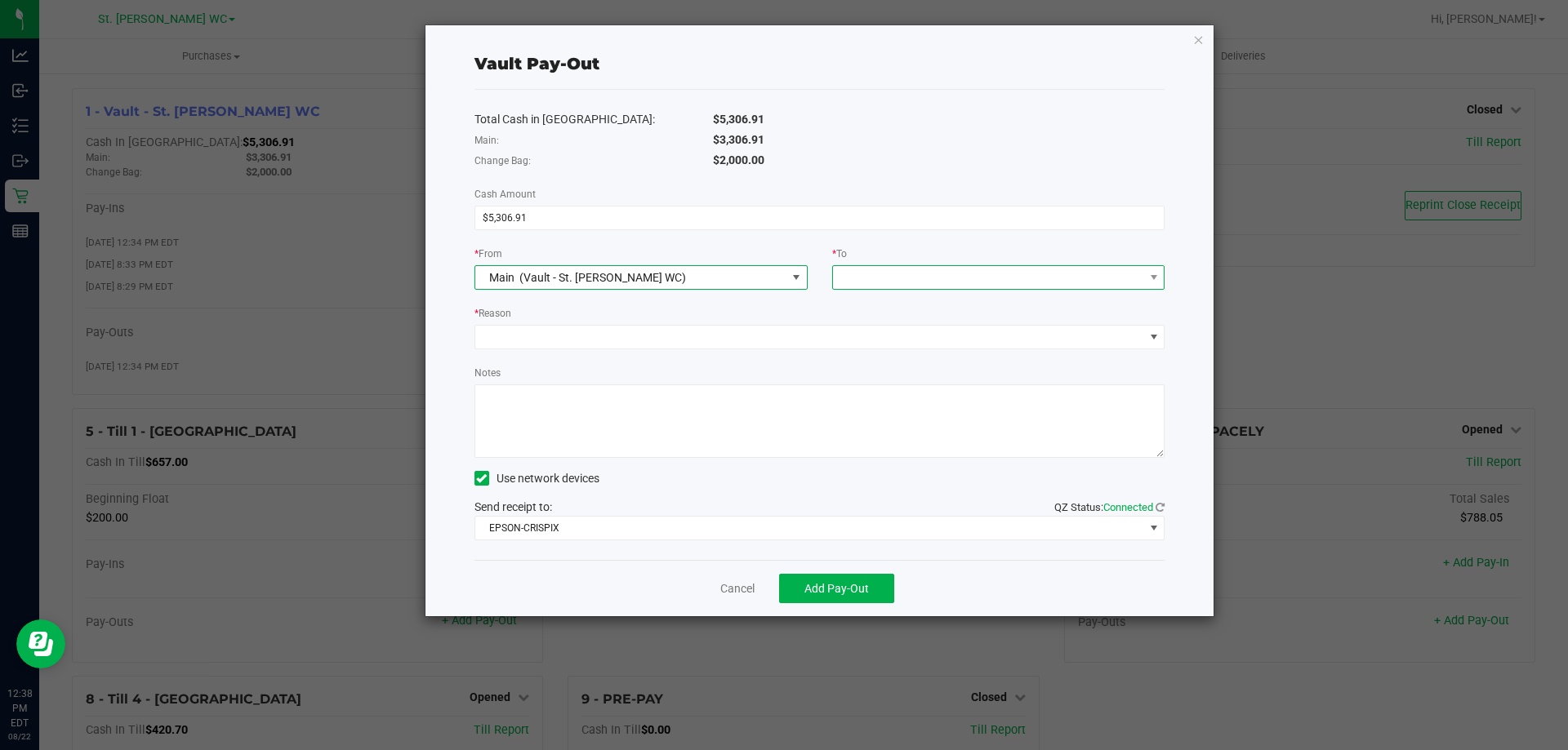
click at [1013, 275] on span at bounding box center [989, 277] width 311 height 22
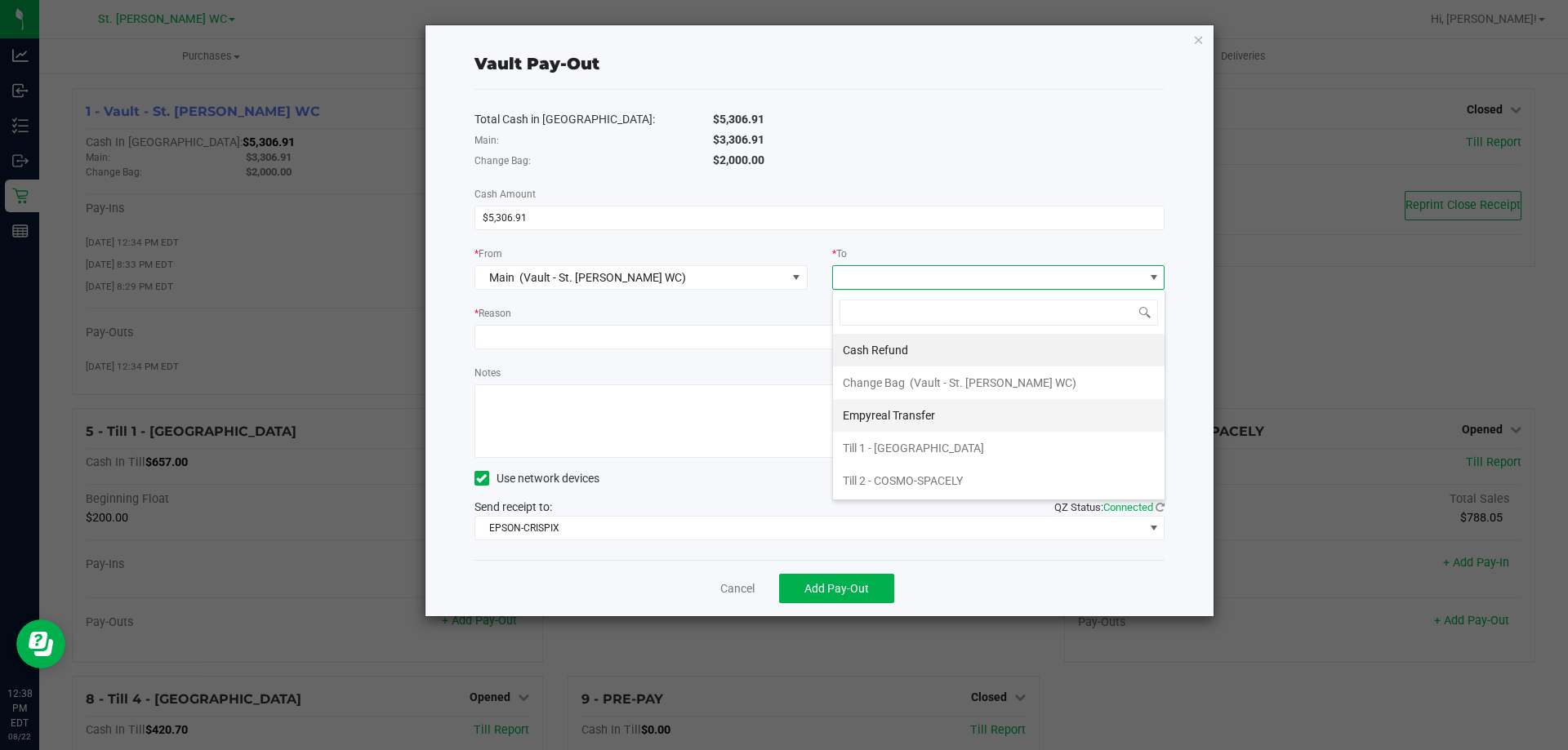
click at [969, 401] on li "Empyreal Transfer" at bounding box center [999, 415] width 331 height 32
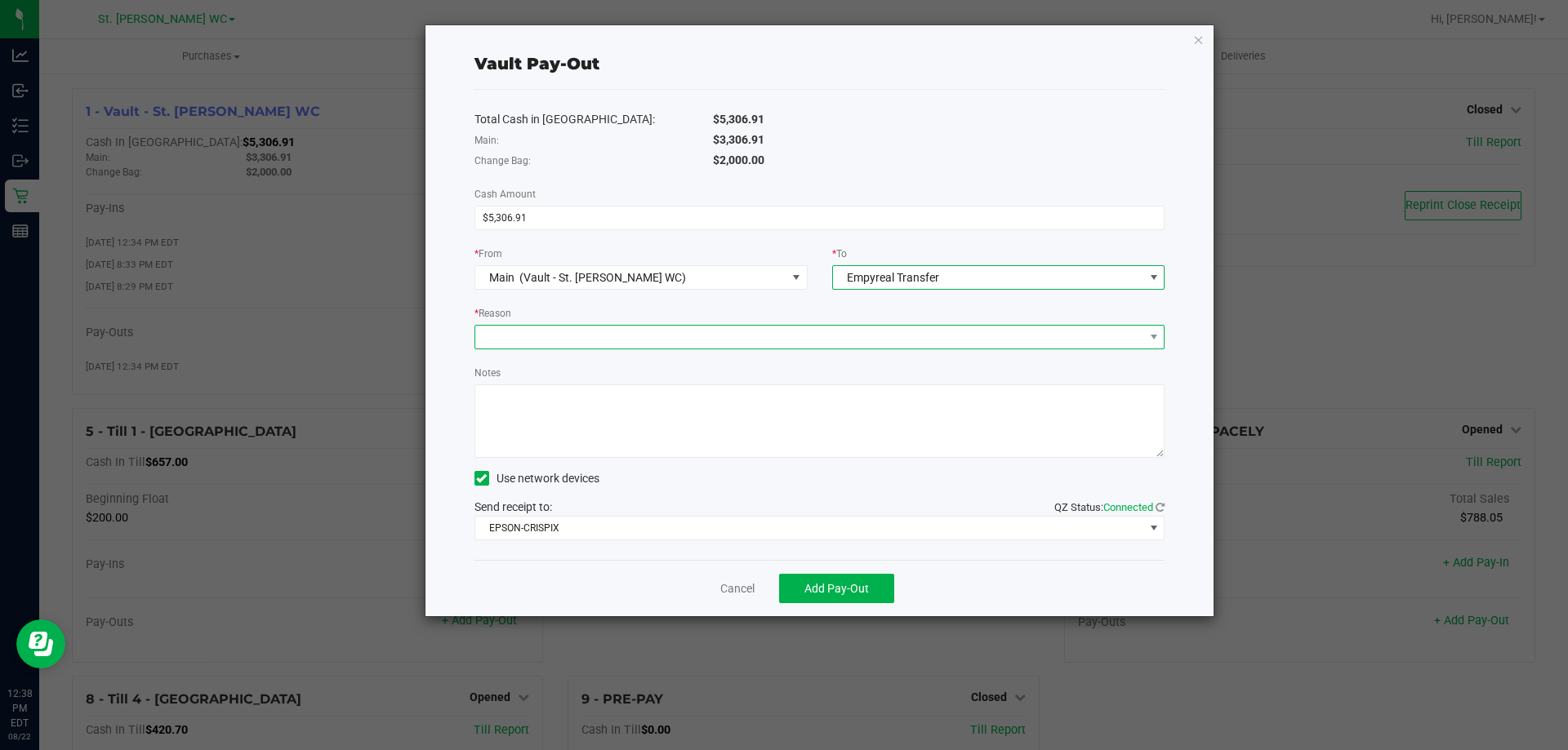
click at [674, 335] on span at bounding box center [809, 336] width 669 height 22
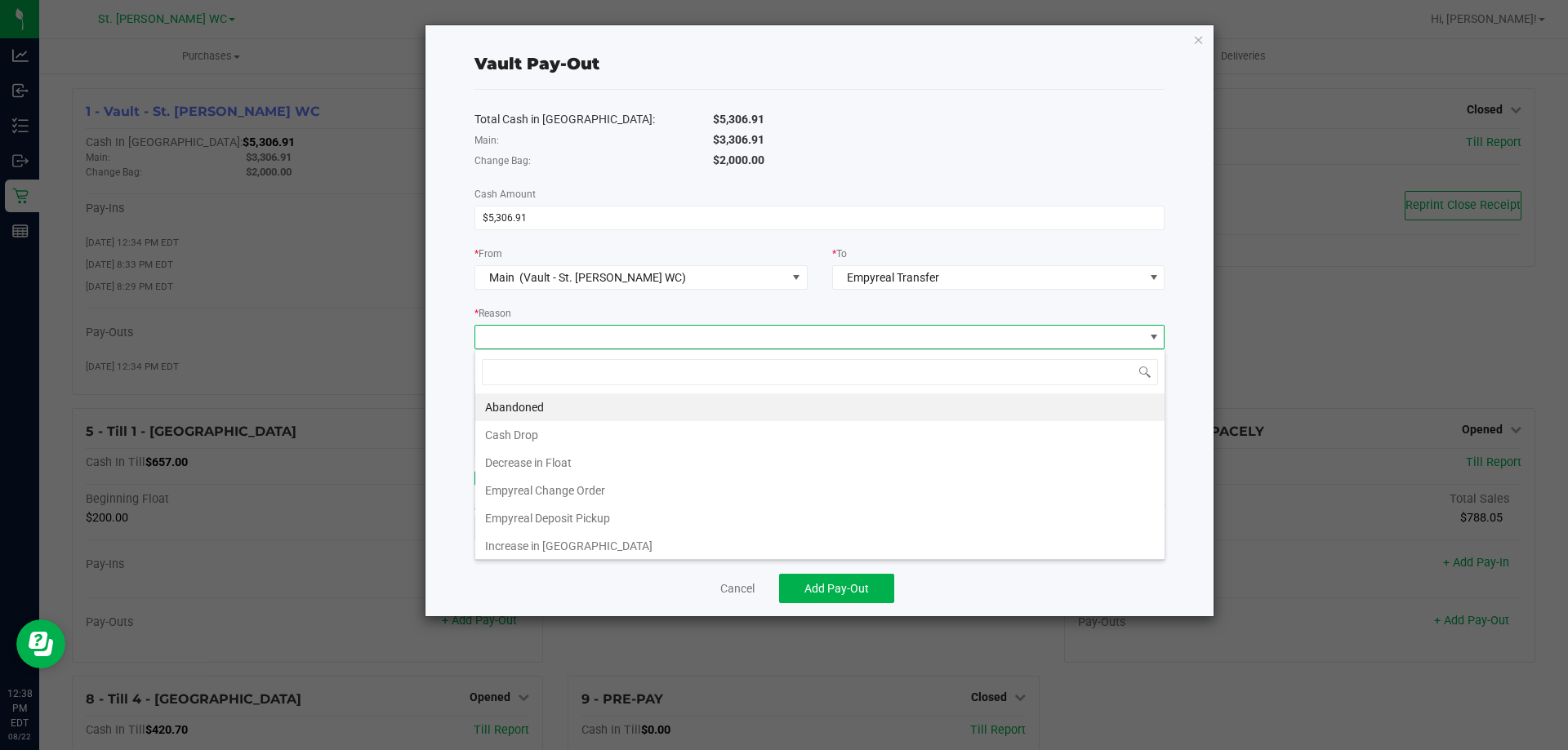
scroll to position [24, 690]
click at [585, 513] on li "Empyreal Deposit Pickup" at bounding box center [820, 518] width 689 height 27
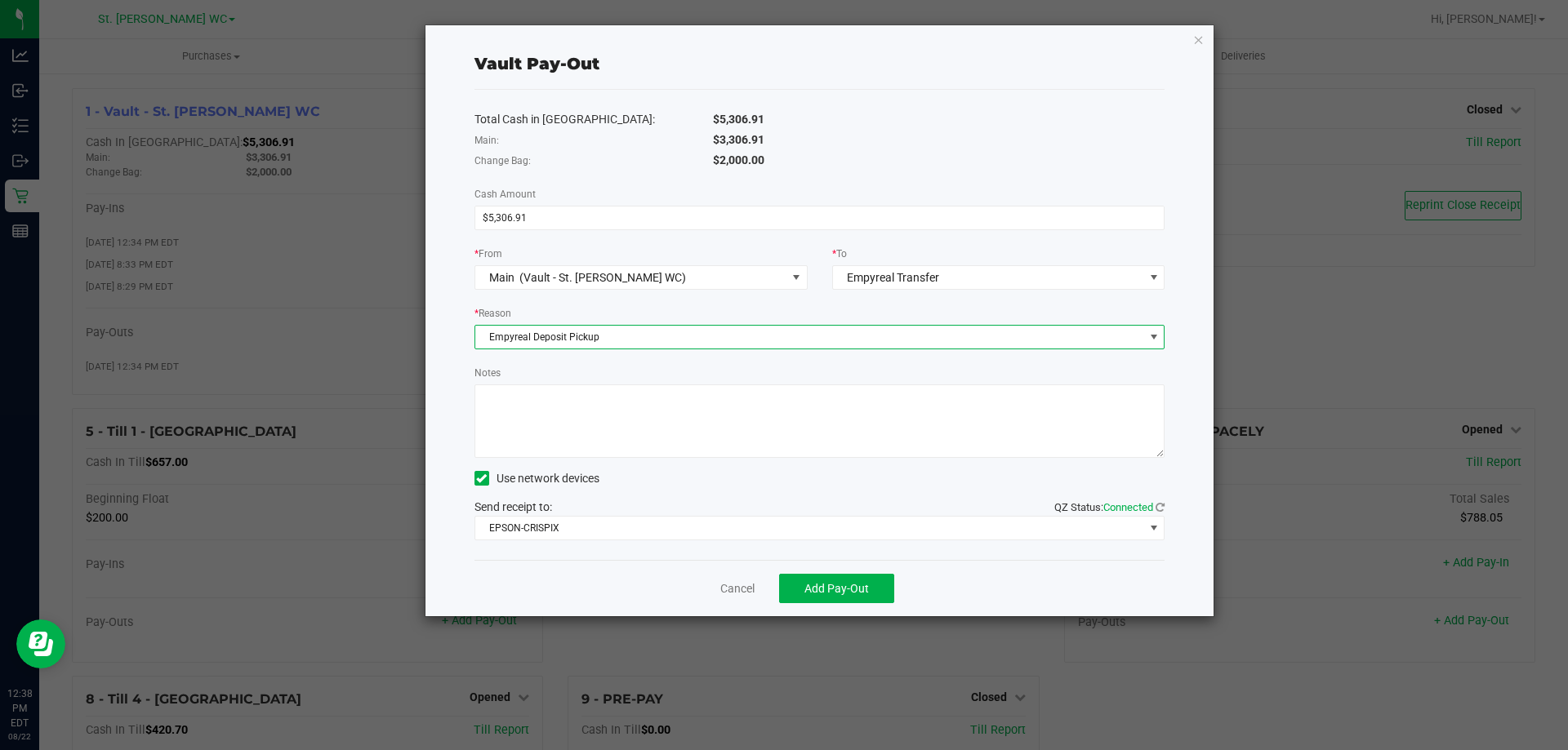
click at [580, 429] on textarea "Notes" at bounding box center [820, 421] width 691 height 73
type textarea "Empyreal [DATE] PM"
click at [573, 222] on input "5306.91" at bounding box center [820, 217] width 689 height 22
type input "$3,306.91"
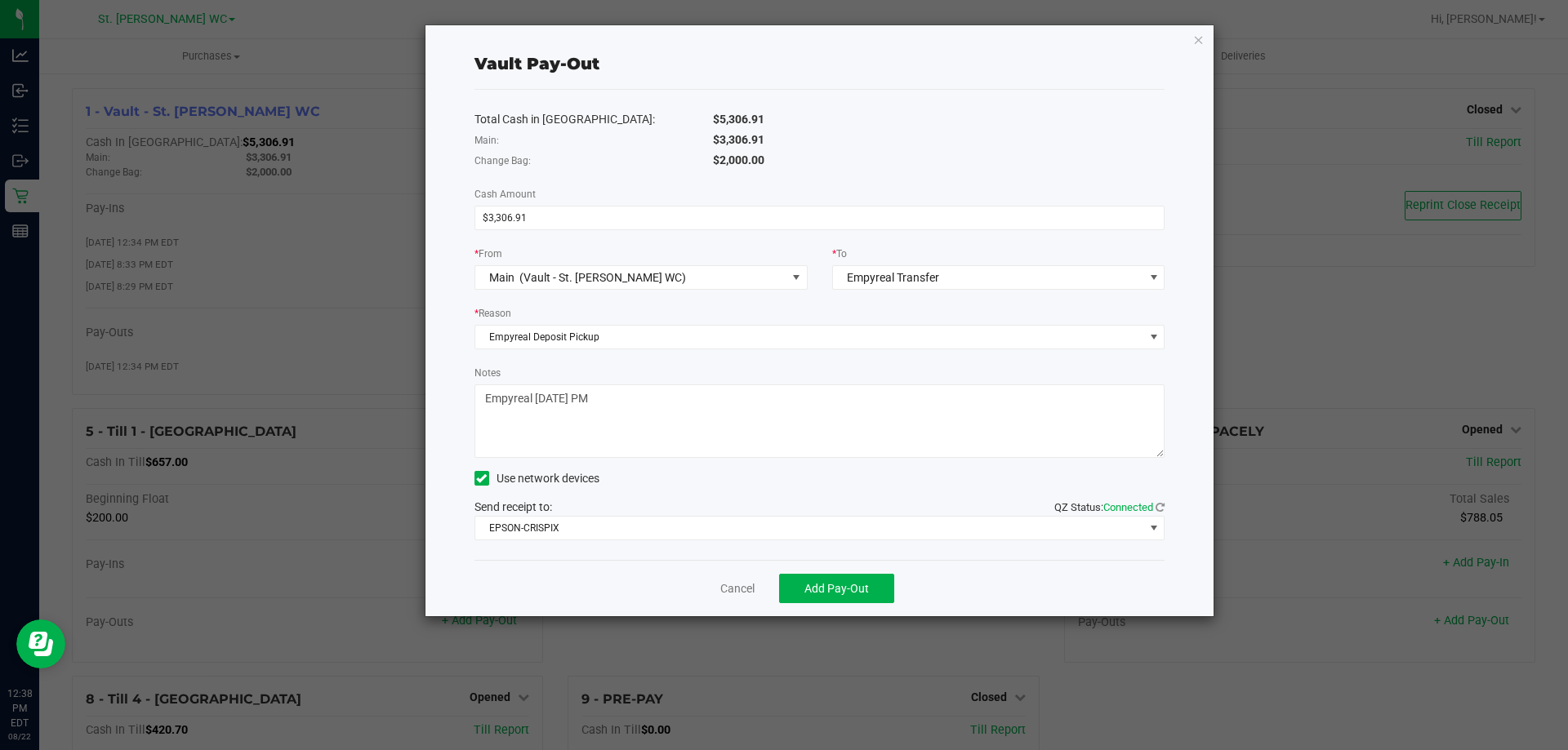
click at [605, 120] on div "Total Cash in [GEOGRAPHIC_DATA]:" at bounding box center [581, 119] width 238 height 17
click at [842, 594] on span "Add Pay-Out" at bounding box center [836, 589] width 64 height 13
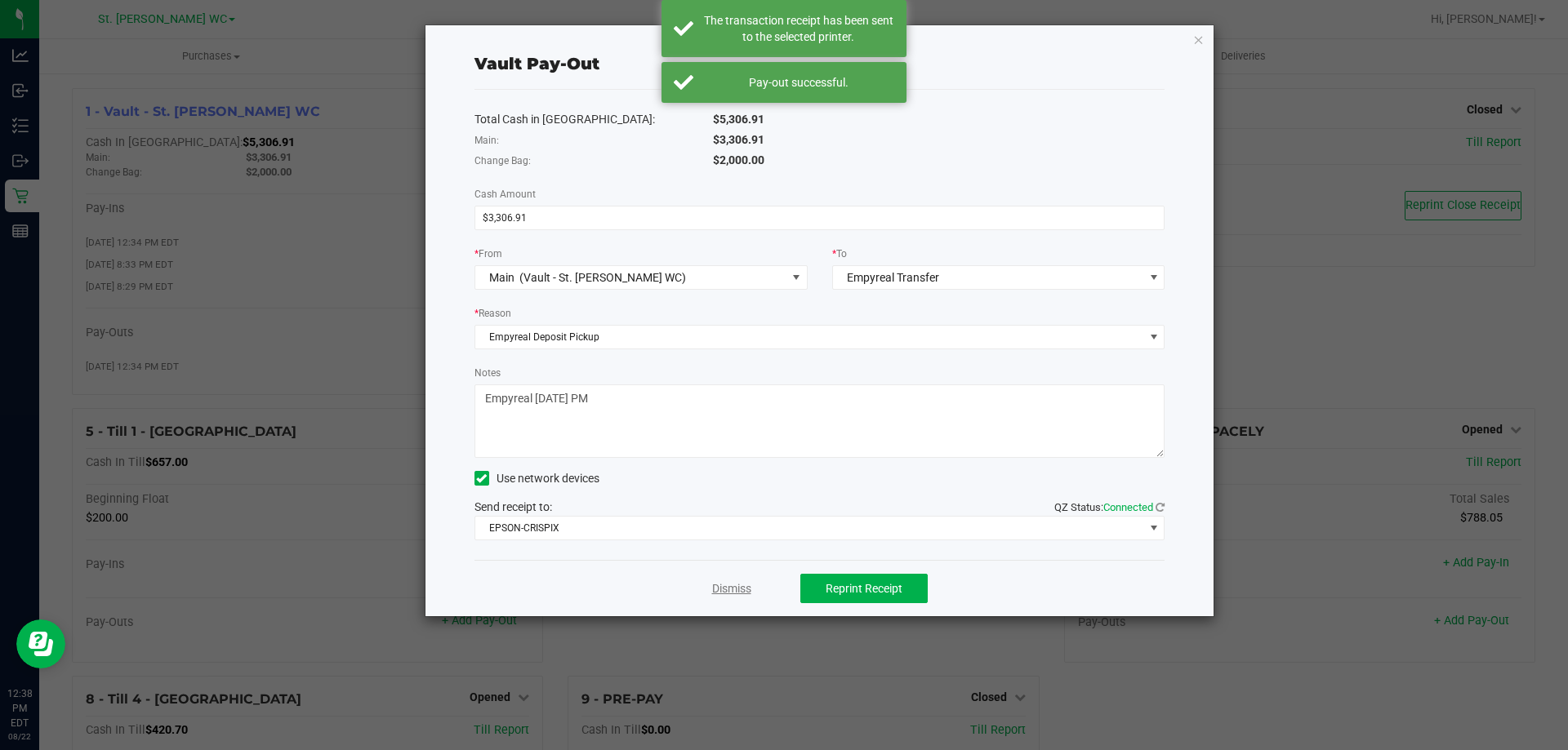
click at [736, 594] on link "Dismiss" at bounding box center [731, 589] width 39 height 17
